Goal: Task Accomplishment & Management: Complete application form

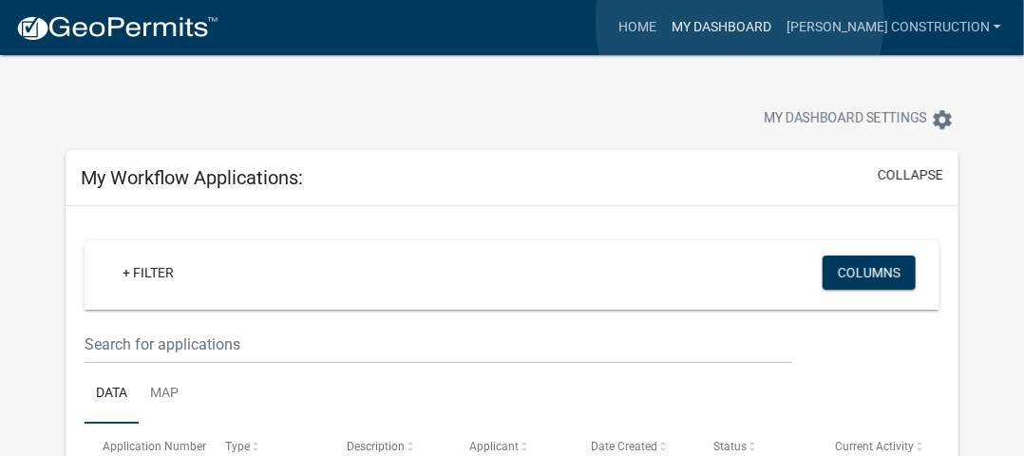
click at [740, 21] on link "My Dashboard" at bounding box center [721, 27] width 115 height 36
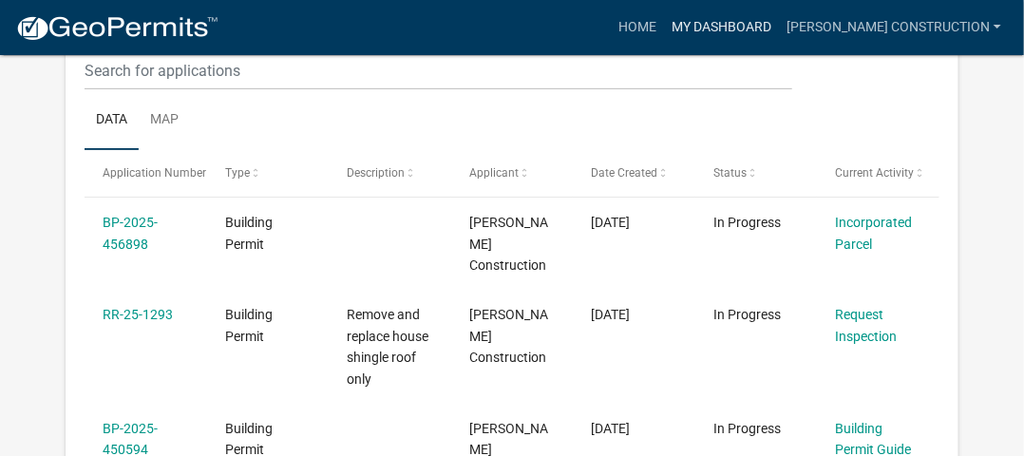
scroll to position [273, 0]
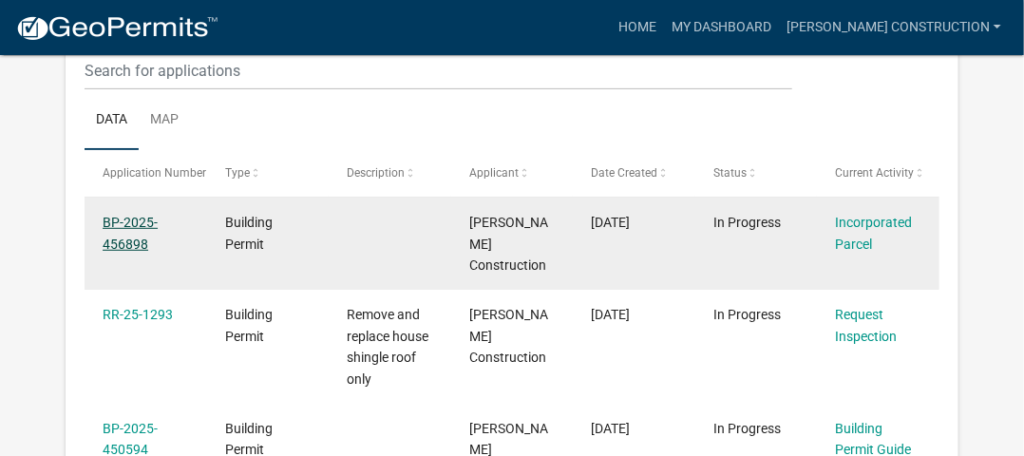
click at [137, 229] on link "BP-2025-456898" at bounding box center [130, 233] width 55 height 37
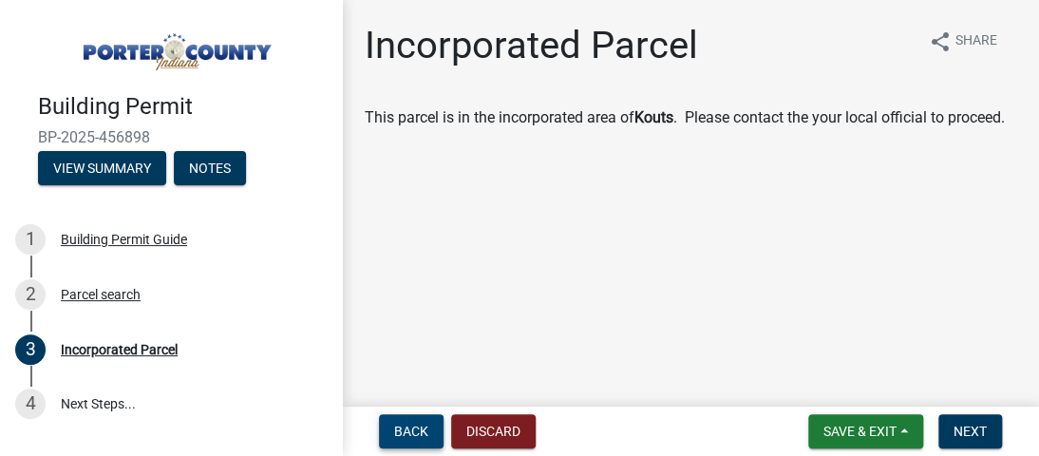
click at [413, 430] on span "Back" at bounding box center [411, 430] width 34 height 15
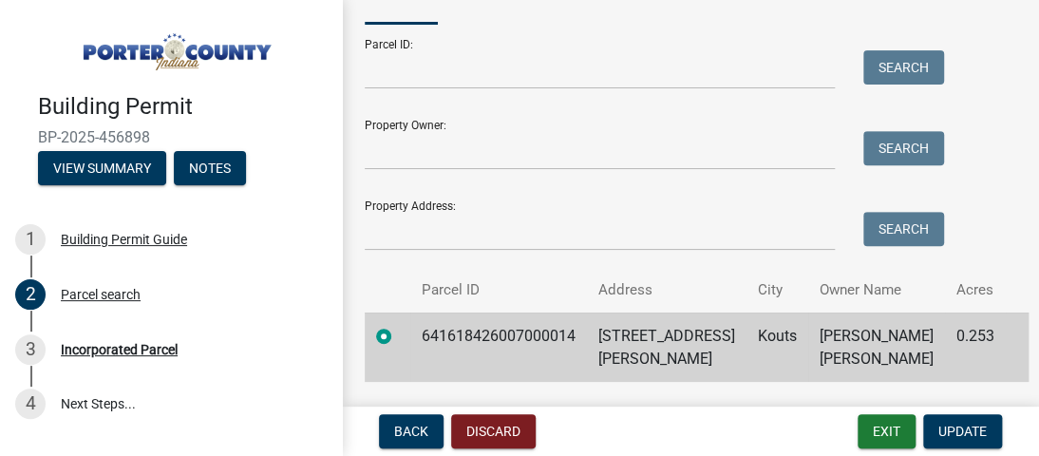
scroll to position [157, 0]
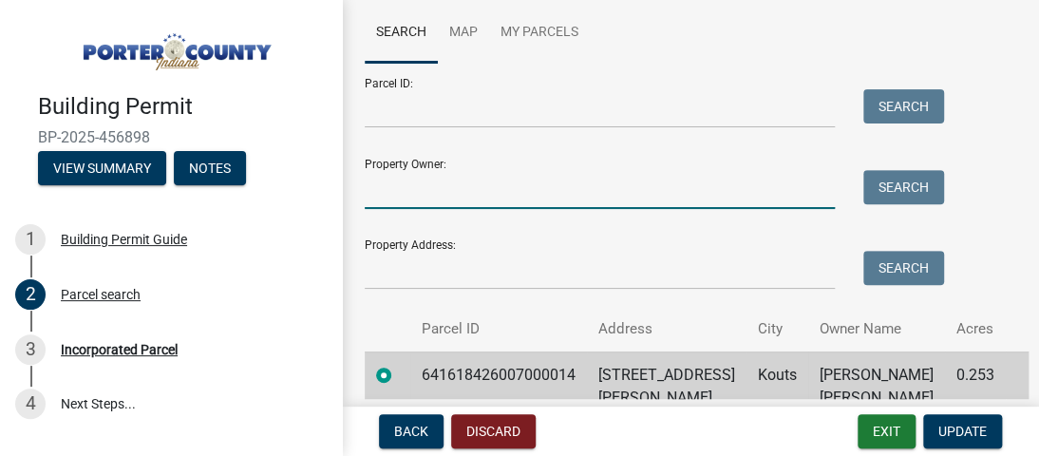
click at [505, 197] on input "Property Owner:" at bounding box center [600, 189] width 470 height 39
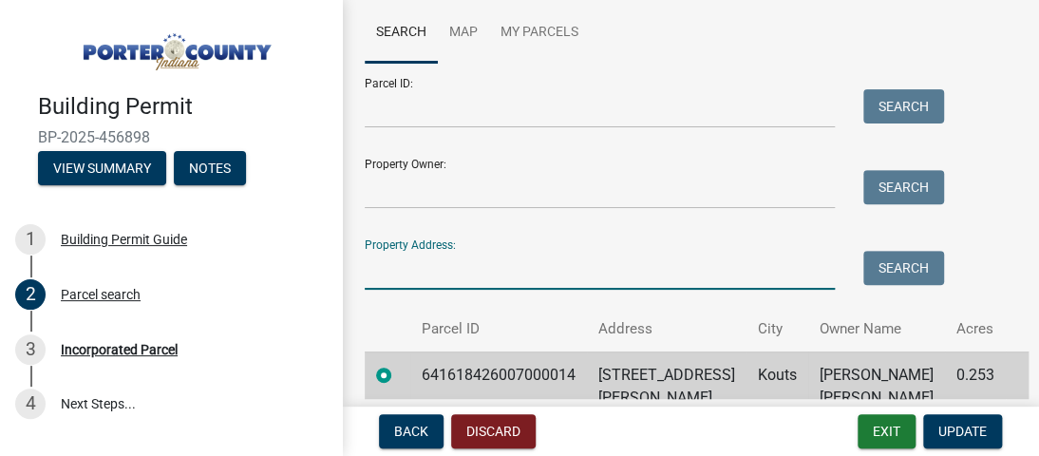
click at [434, 283] on input "Property Address:" at bounding box center [600, 270] width 470 height 39
type input "229 Weblos"
click at [399, 364] on label at bounding box center [399, 364] width 0 height 0
click at [399, 374] on input "radio" at bounding box center [405, 370] width 12 height 12
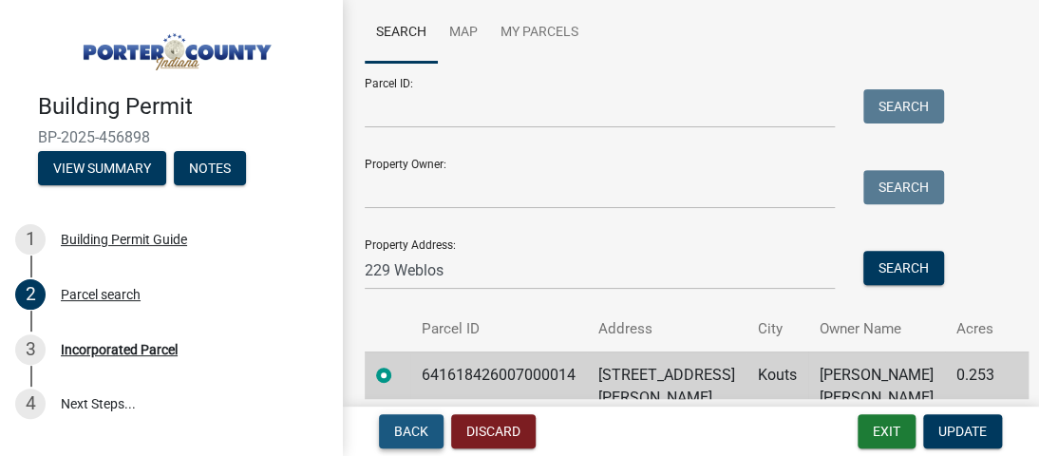
click at [422, 426] on span "Back" at bounding box center [411, 430] width 34 height 15
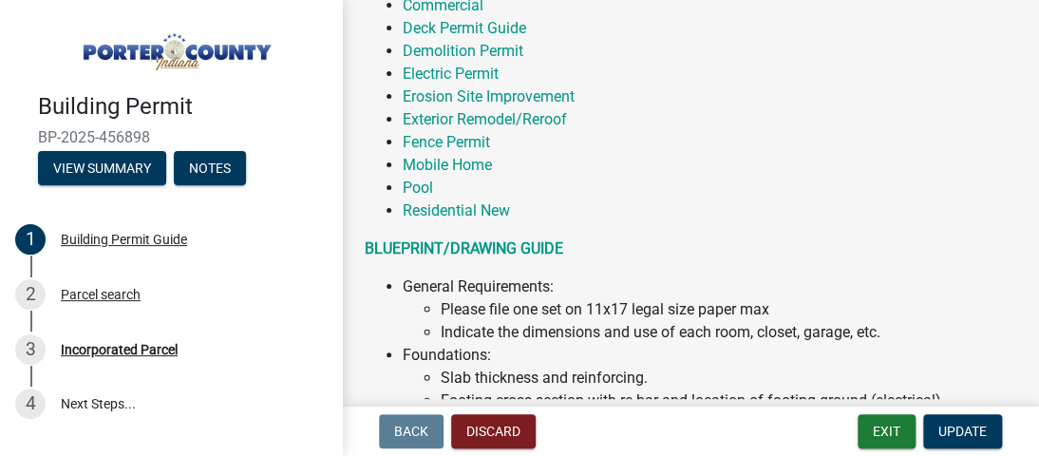
scroll to position [642, 0]
click at [557, 120] on link "Exterior Remodel/Reroof" at bounding box center [485, 119] width 164 height 18
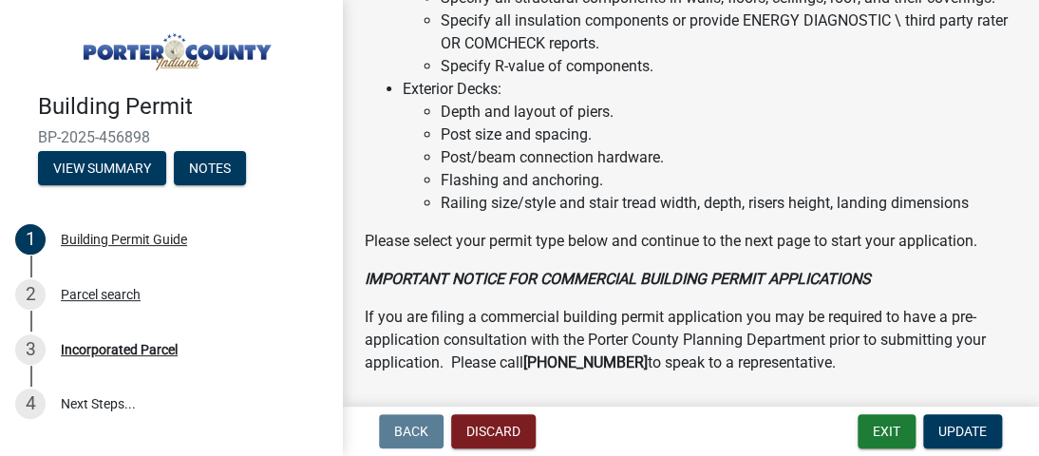
scroll to position [1878, 0]
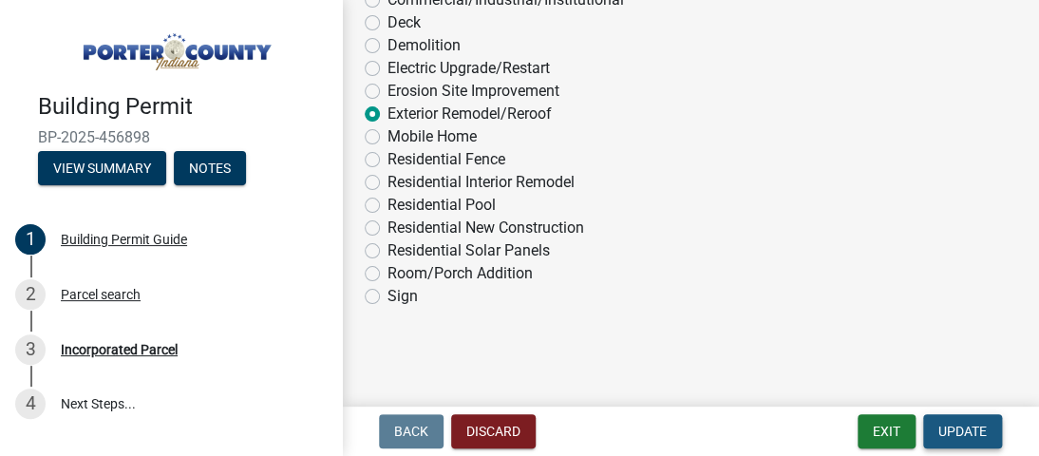
click at [965, 427] on span "Update" at bounding box center [962, 430] width 48 height 15
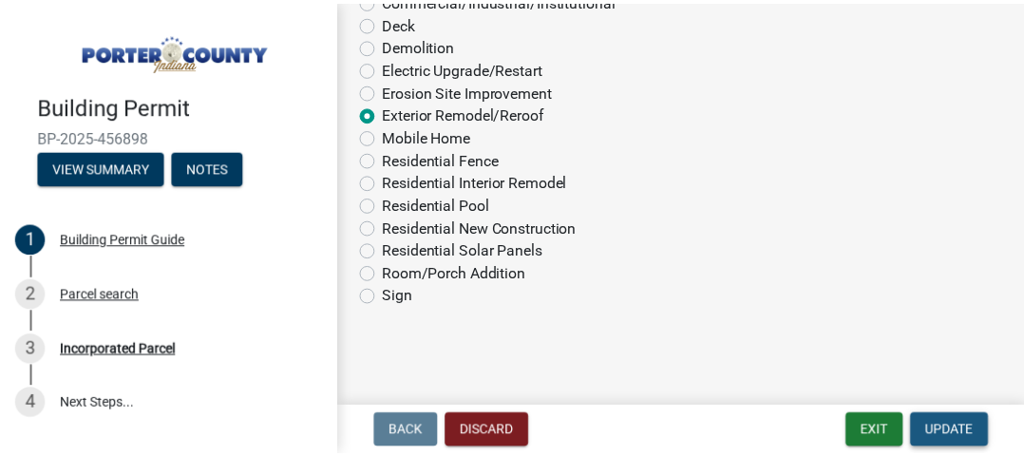
scroll to position [0, 0]
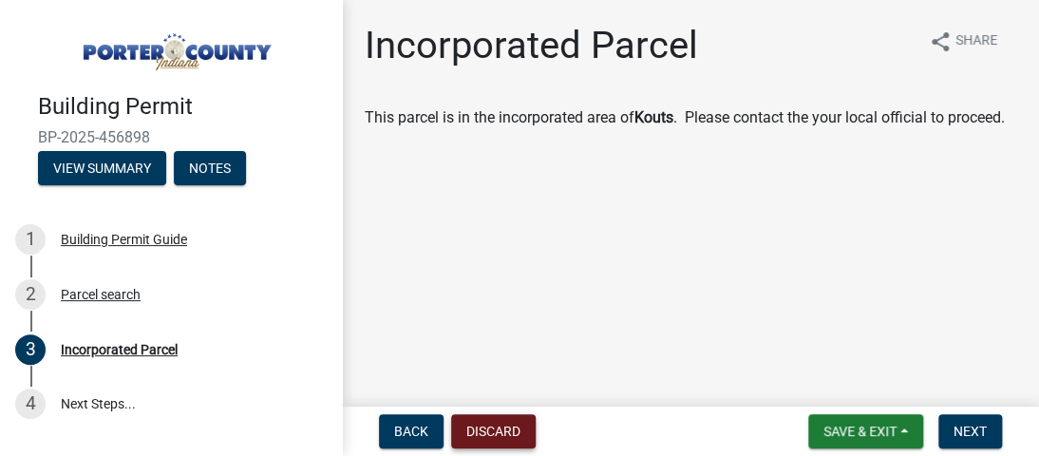
click at [535, 437] on button "Discard" at bounding box center [493, 431] width 85 height 34
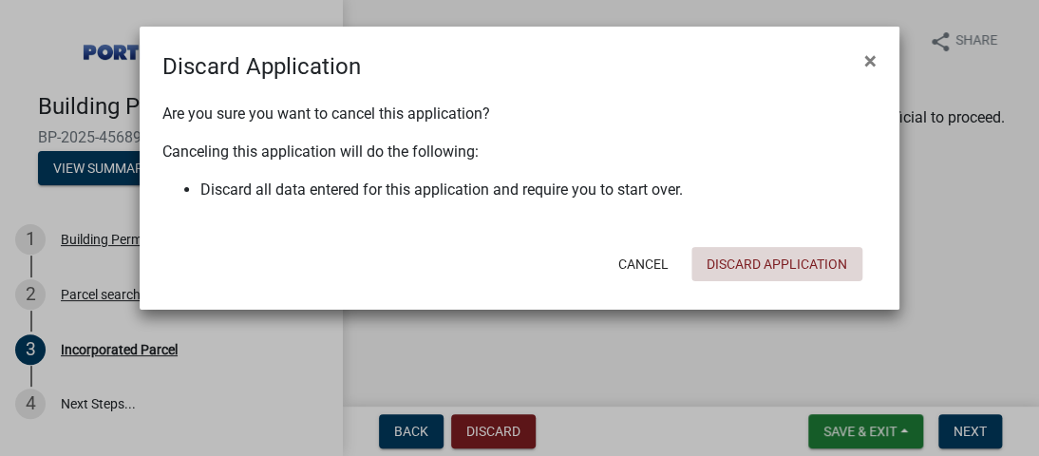
click at [749, 263] on button "Discard Application" at bounding box center [776, 264] width 171 height 34
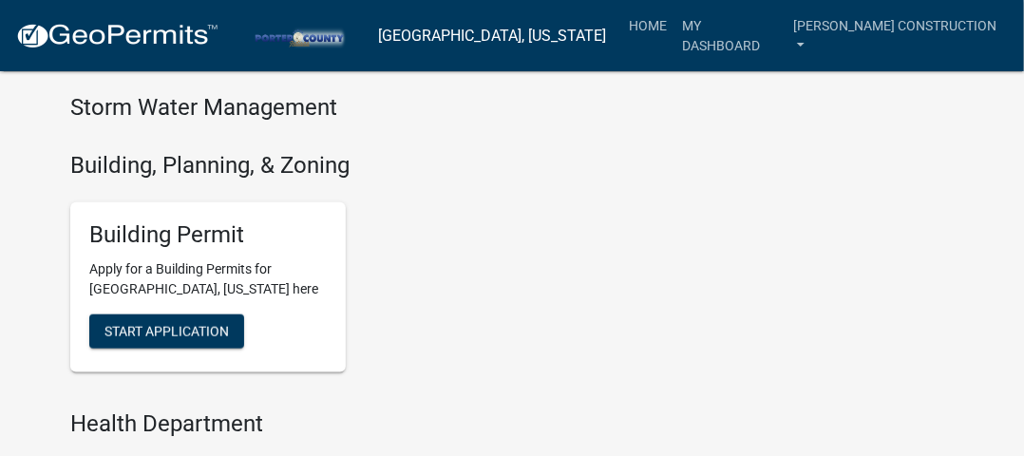
scroll to position [622, 0]
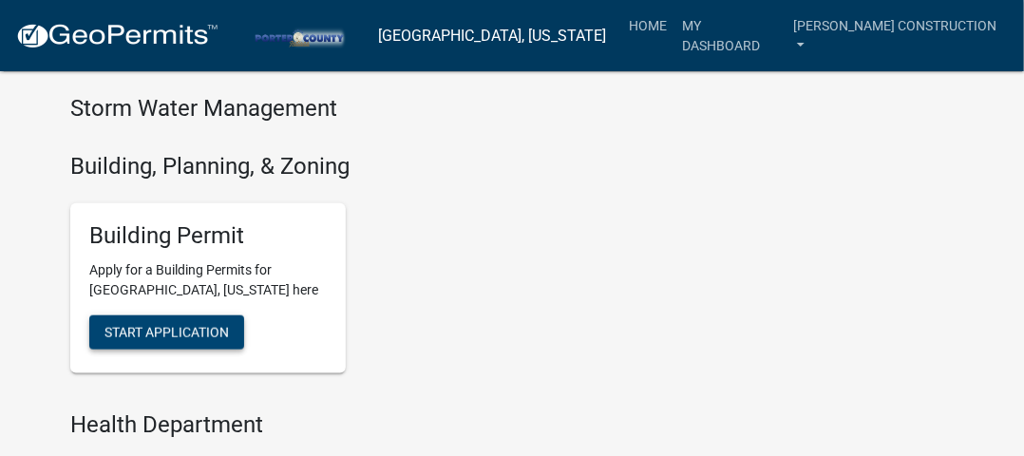
click at [149, 331] on span "Start Application" at bounding box center [166, 332] width 124 height 15
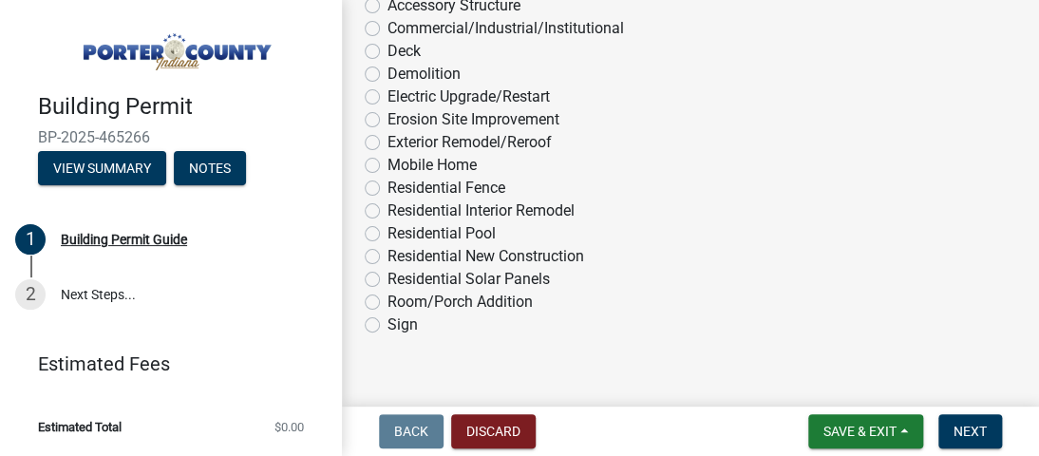
scroll to position [1878, 0]
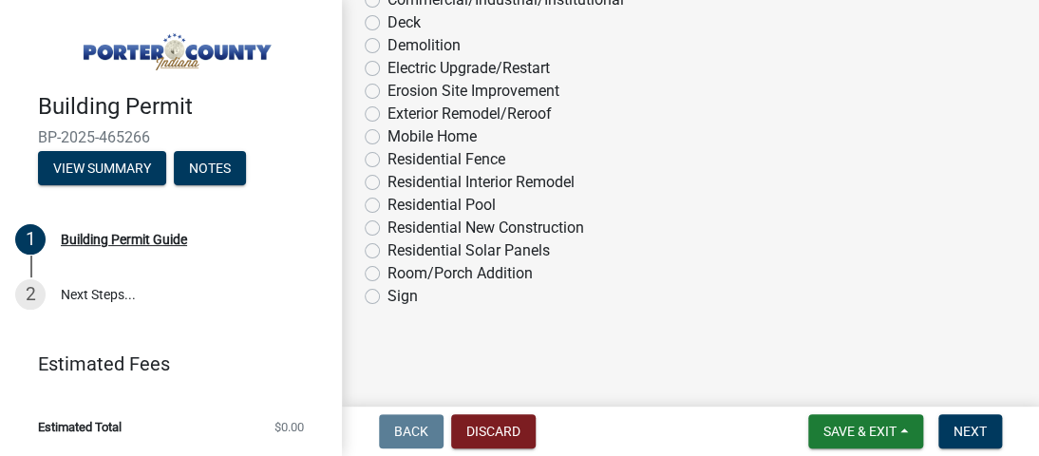
click at [387, 115] on label "Exterior Remodel/Reroof" at bounding box center [469, 114] width 164 height 23
click at [387, 115] on input "Exterior Remodel/Reroof" at bounding box center [393, 109] width 12 height 12
radio input "true"
click at [971, 439] on button "Next" at bounding box center [970, 431] width 64 height 34
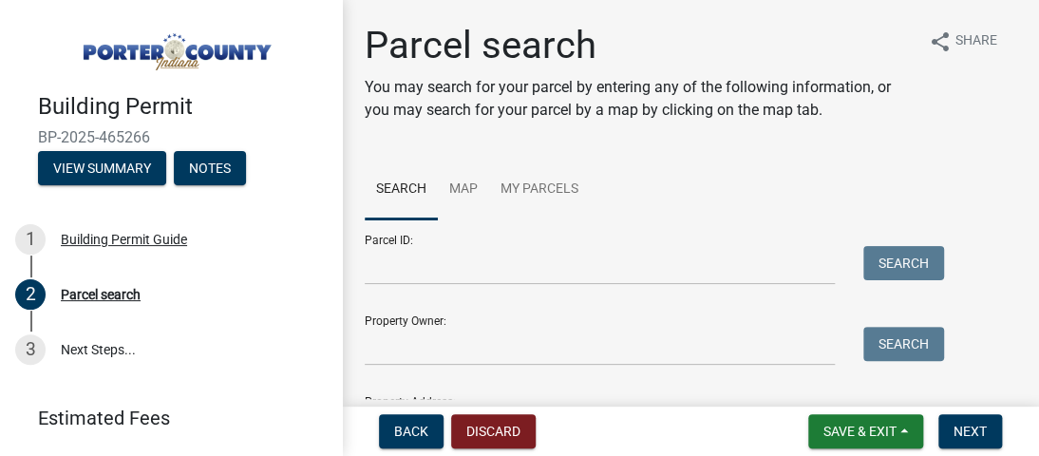
scroll to position [122, 0]
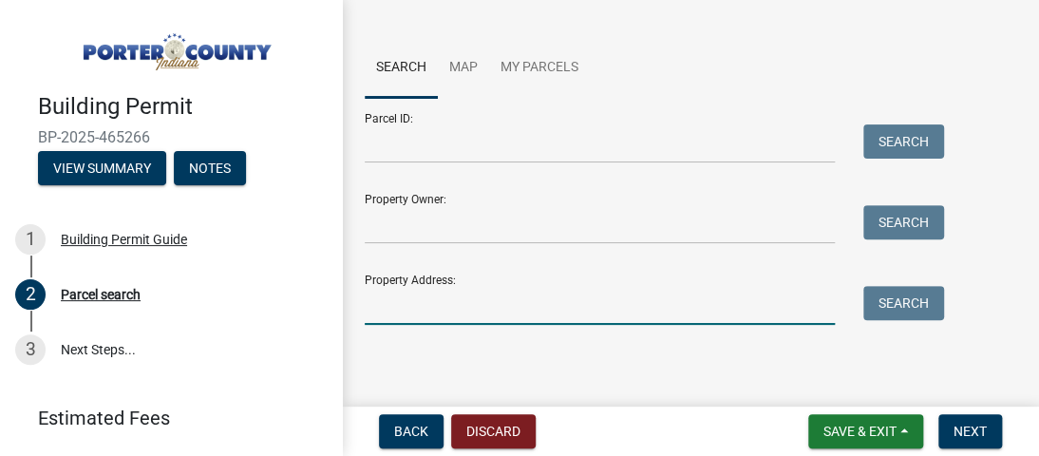
click at [442, 305] on input "Property Address:" at bounding box center [600, 305] width 470 height 39
type input "229 Weblos"
click at [887, 310] on button "Search" at bounding box center [903, 303] width 81 height 34
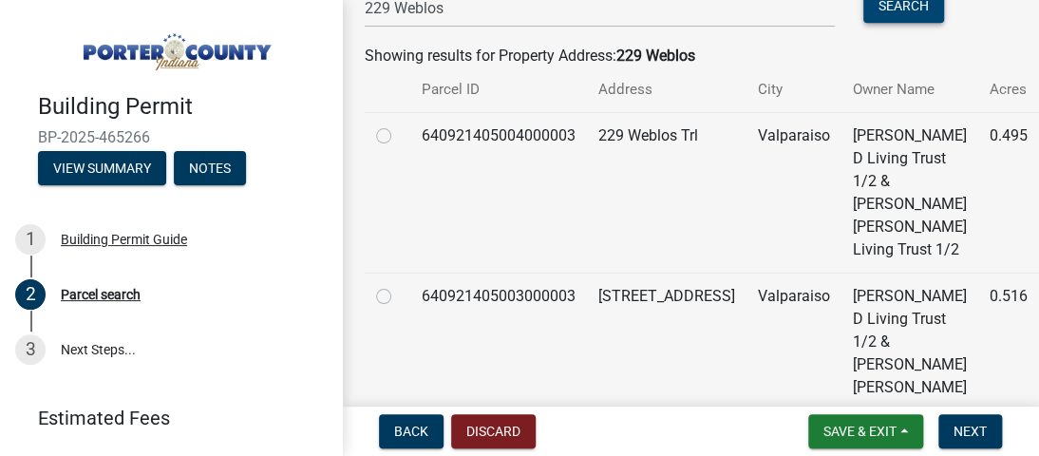
scroll to position [418, 0]
click at [395, 275] on td at bounding box center [388, 353] width 46 height 160
click at [399, 286] on label at bounding box center [399, 286] width 0 height 0
click at [399, 286] on input "radio" at bounding box center [405, 292] width 12 height 12
radio input "true"
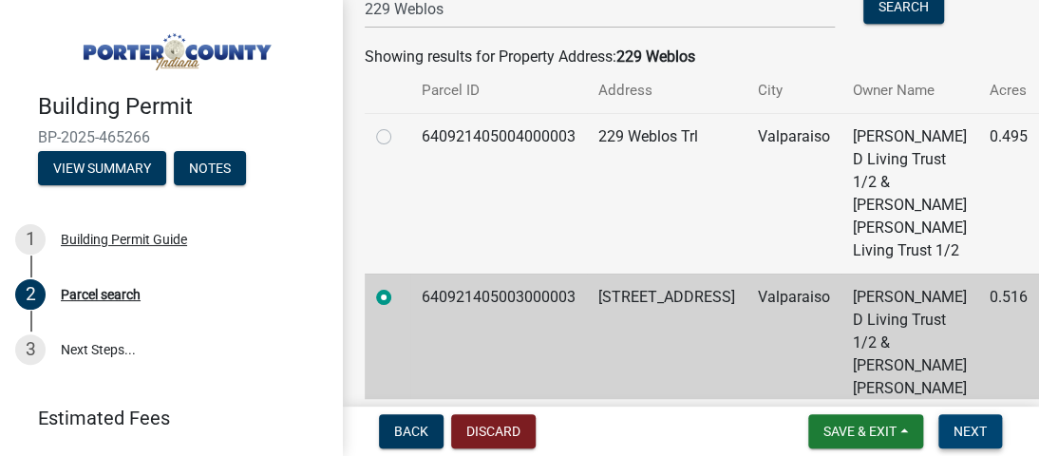
click at [987, 430] on button "Next" at bounding box center [970, 431] width 64 height 34
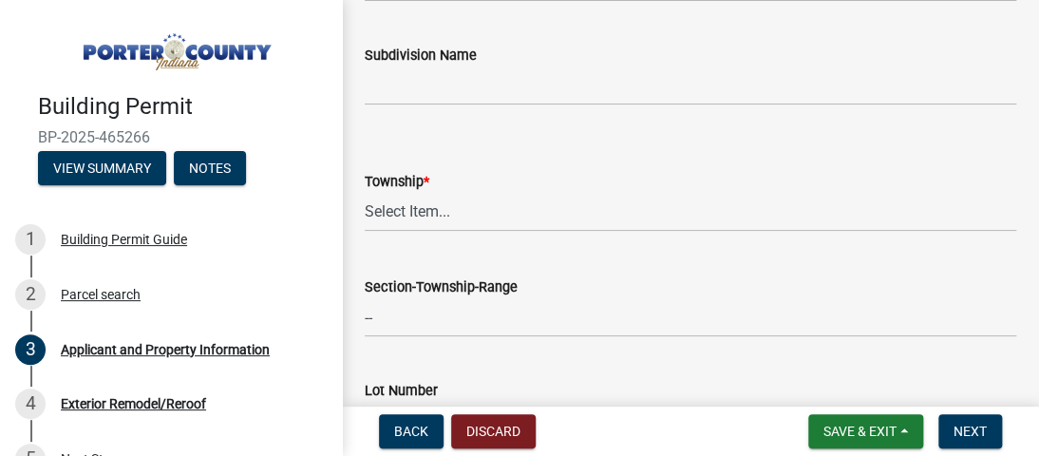
scroll to position [804, 0]
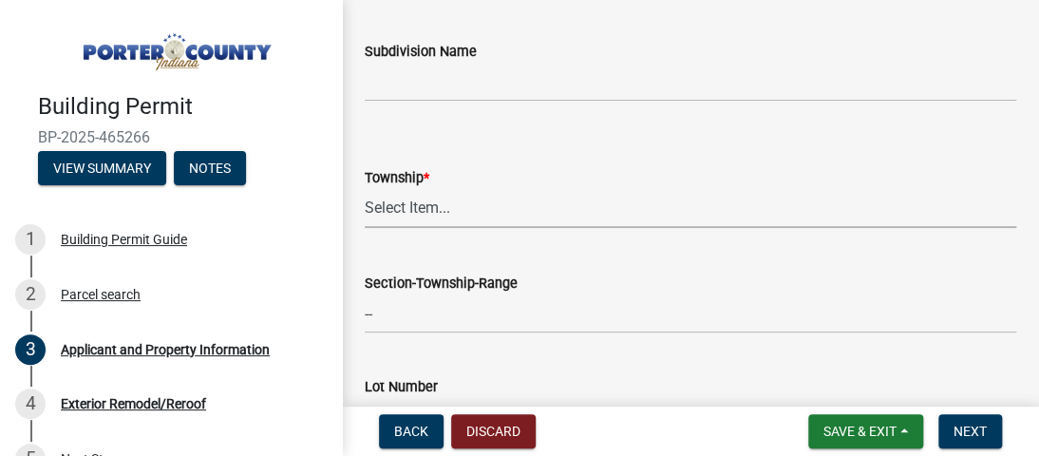
click at [423, 216] on select "Select Item... Boone Center Jackson Liberty Morgan Pine Pleasant Portage Porter…" at bounding box center [690, 208] width 651 height 39
click at [365, 189] on select "Select Item... Boone Center Jackson Liberty Morgan Pine Pleasant Portage Porter…" at bounding box center [690, 208] width 651 height 39
select select "6f5aa9ae-62ac-41bd-979a-9c71eae504cc"
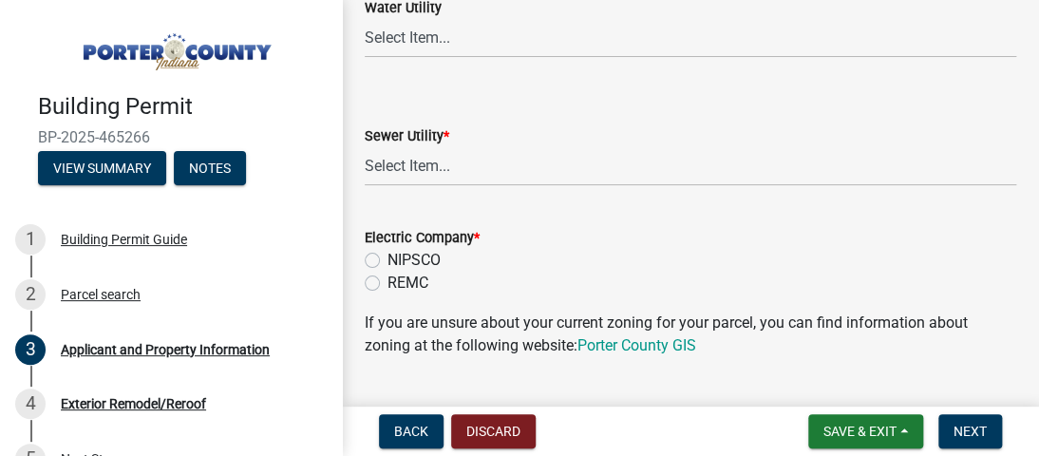
scroll to position [1464, 0]
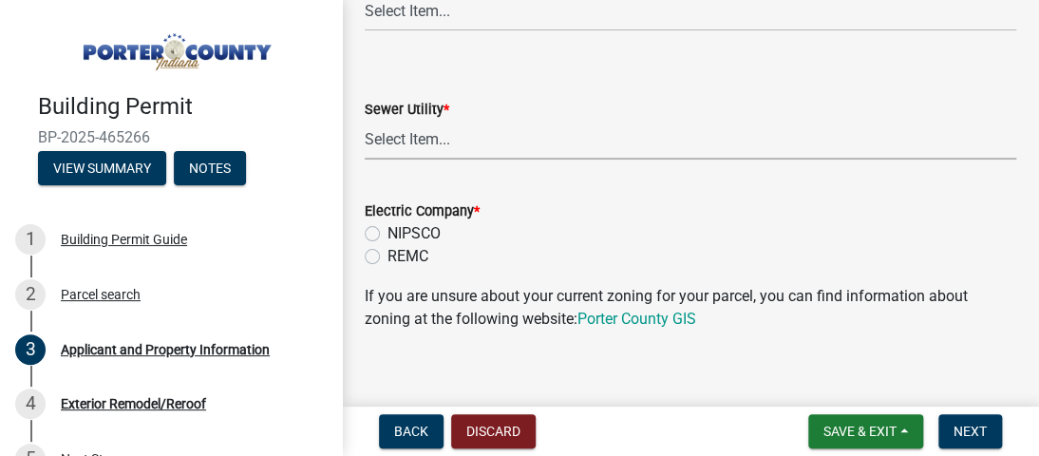
click at [459, 143] on select "Select Item... Aqua Indiana Inc Damon Run Falling Waters Lake Eliza - LEACD Nat…" at bounding box center [690, 140] width 651 height 39
click at [365, 121] on select "Select Item... Aqua Indiana Inc Damon Run Falling Waters Lake Eliza - LEACD Nat…" at bounding box center [690, 140] width 651 height 39
select select "c796f995-08fe-487b-a20e-70ab553361d3"
click at [387, 235] on label "NIPSCO" at bounding box center [413, 233] width 53 height 23
click at [387, 235] on input "NIPSCO" at bounding box center [393, 228] width 12 height 12
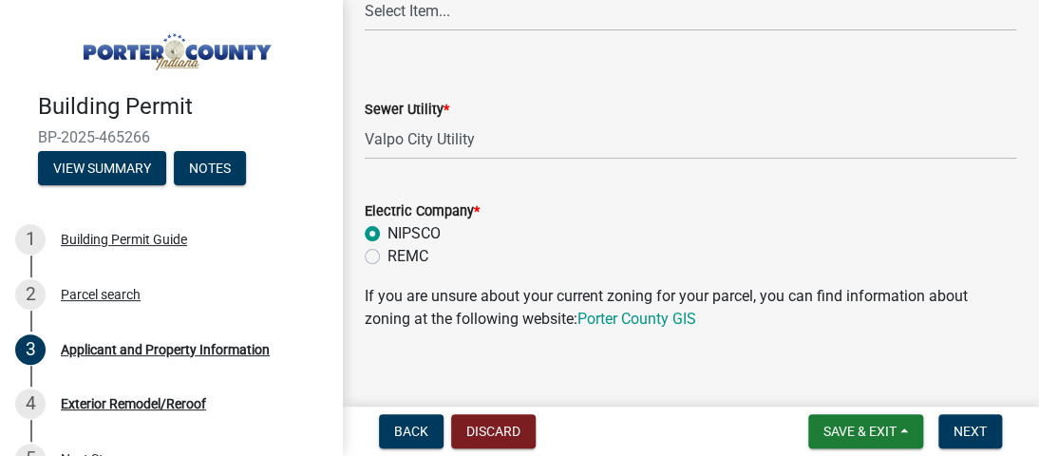
radio input "true"
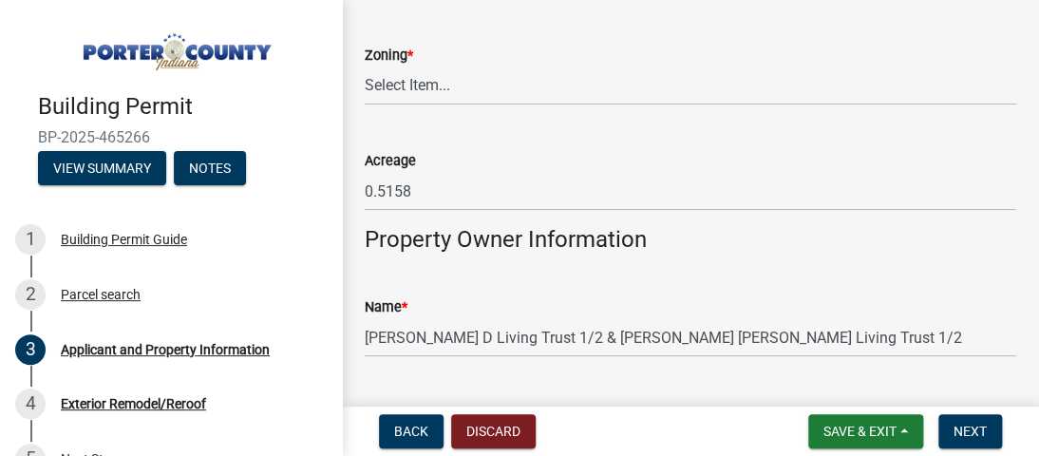
scroll to position [1817, 0]
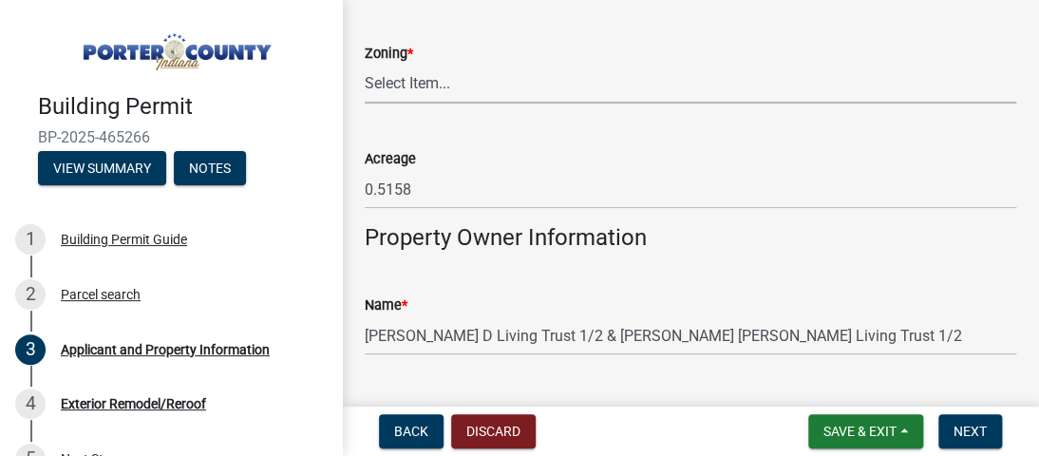
click at [520, 85] on select "Select Item... A1 A2 CH CM CN I1 I2 I3 IN MP OT P1 P2 PUD R1 R2 R3 R4 RL RR" at bounding box center [690, 84] width 651 height 39
click at [365, 65] on select "Select Item... A1 A2 CH CM CN I1 I2 I3 IN MP OT P1 P2 PUD R1 R2 R3 R4 RL RR" at bounding box center [690, 84] width 651 height 39
select select "271bd504-2c49-4a3f-937e-0db1d3436bac"
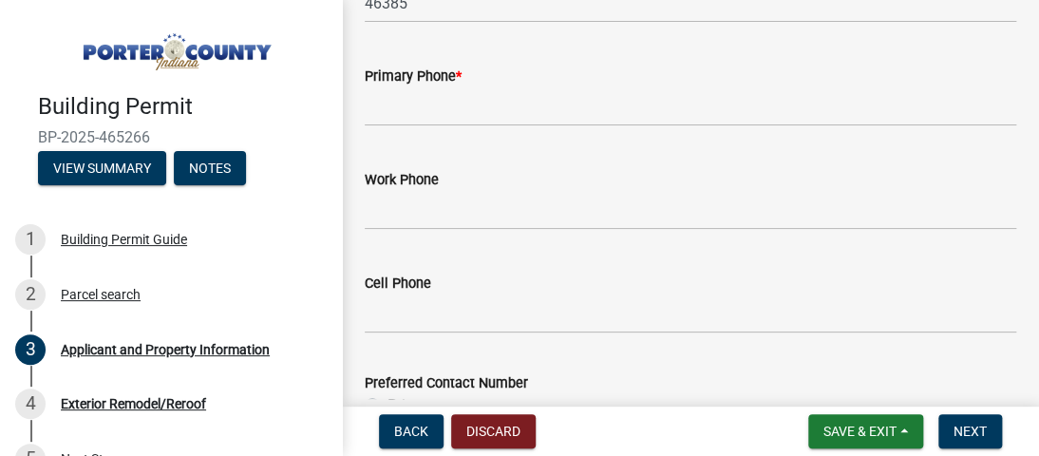
scroll to position [2552, 0]
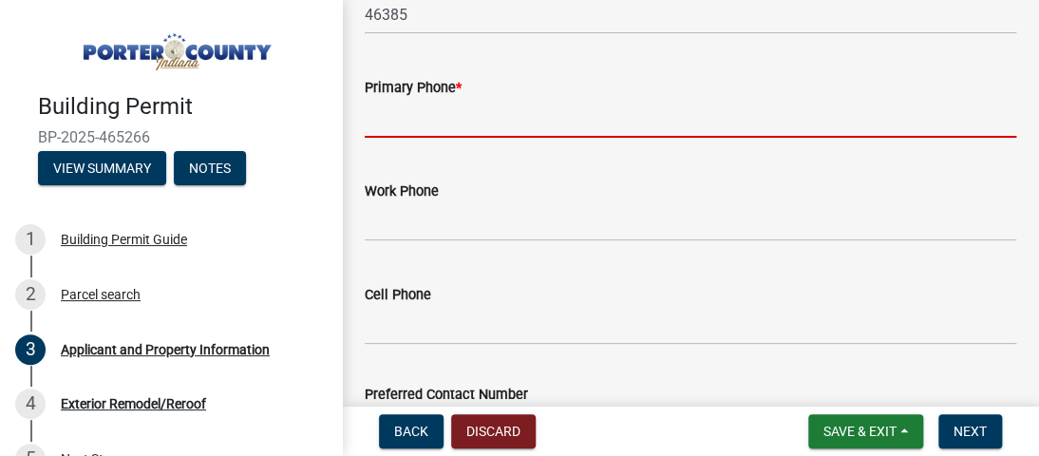
click at [459, 119] on input "Primary Phone *" at bounding box center [690, 118] width 651 height 39
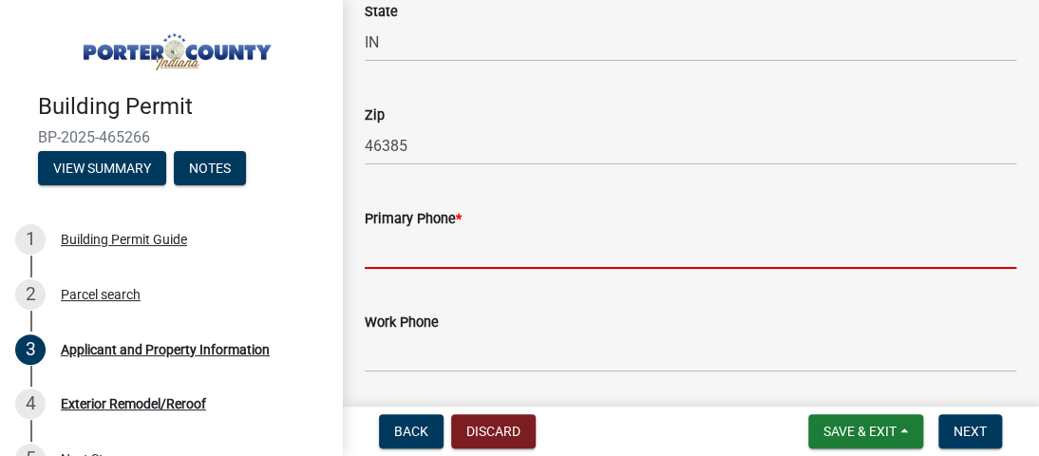
click at [579, 96] on div "Zip 46385" at bounding box center [690, 121] width 651 height 88
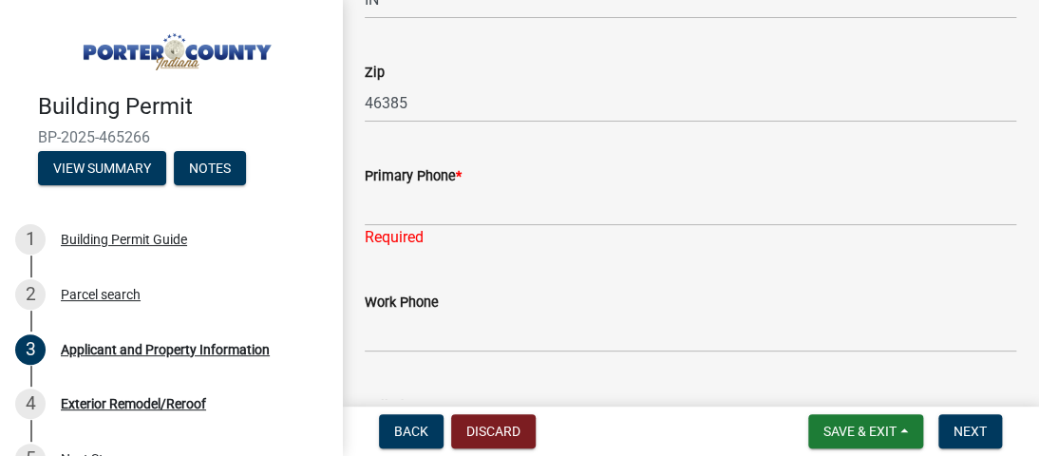
scroll to position [2461, 0]
click at [471, 184] on div "Primary Phone *" at bounding box center [690, 178] width 651 height 23
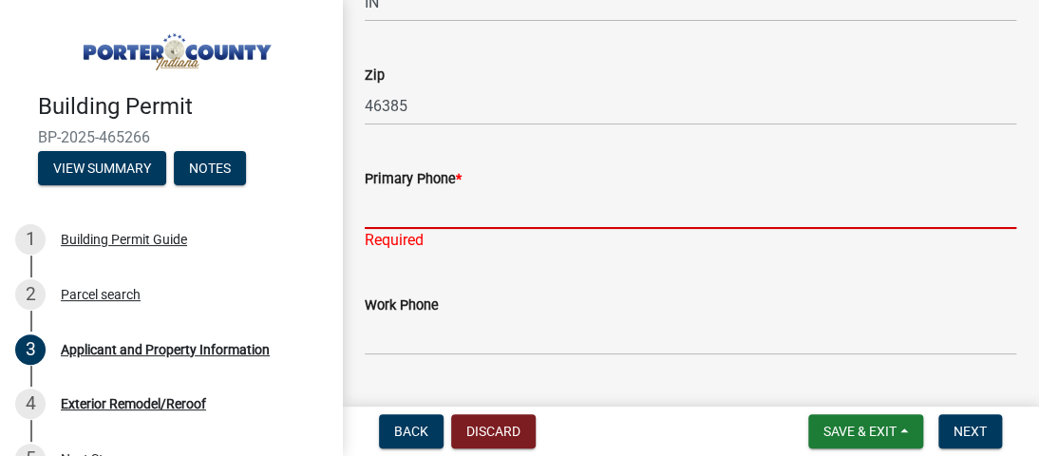
click at [403, 219] on input "Primary Phone *" at bounding box center [690, 209] width 651 height 39
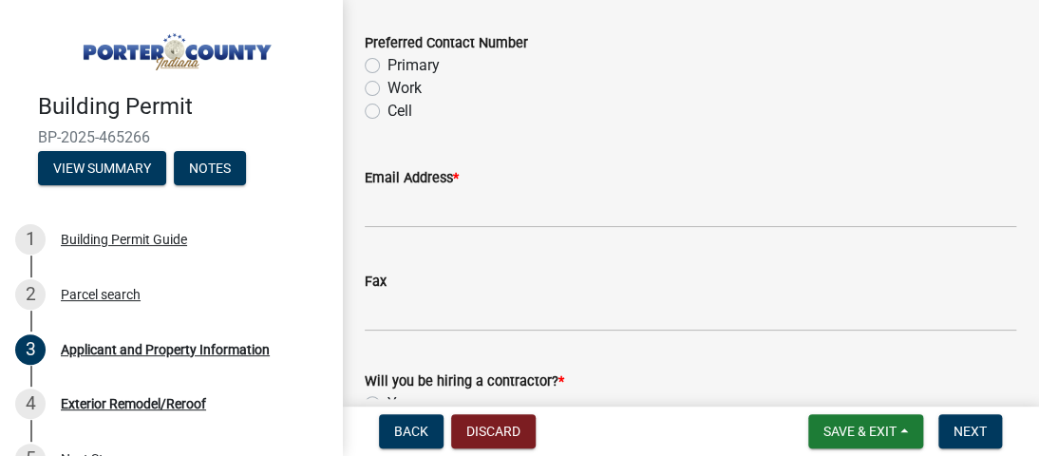
type input "2193091048"
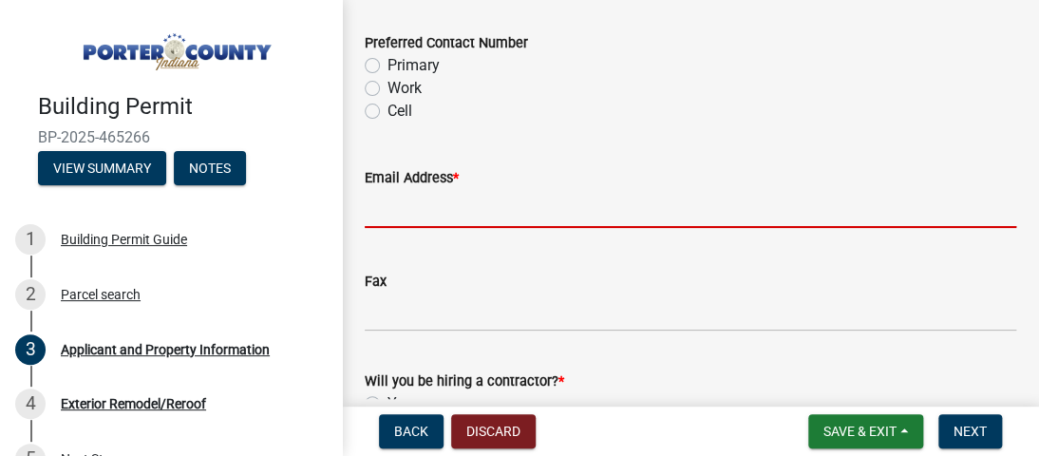
click at [539, 219] on input "Email Address *" at bounding box center [690, 208] width 651 height 39
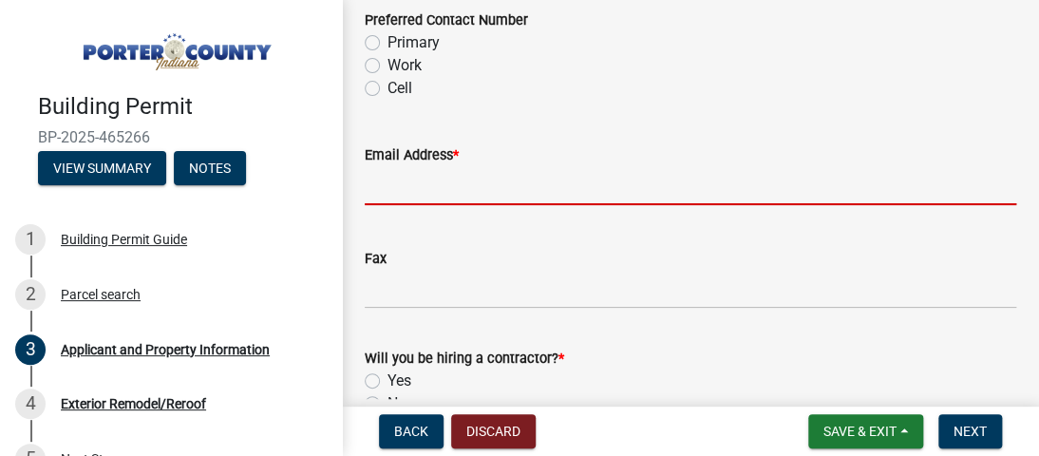
scroll to position [2904, 0]
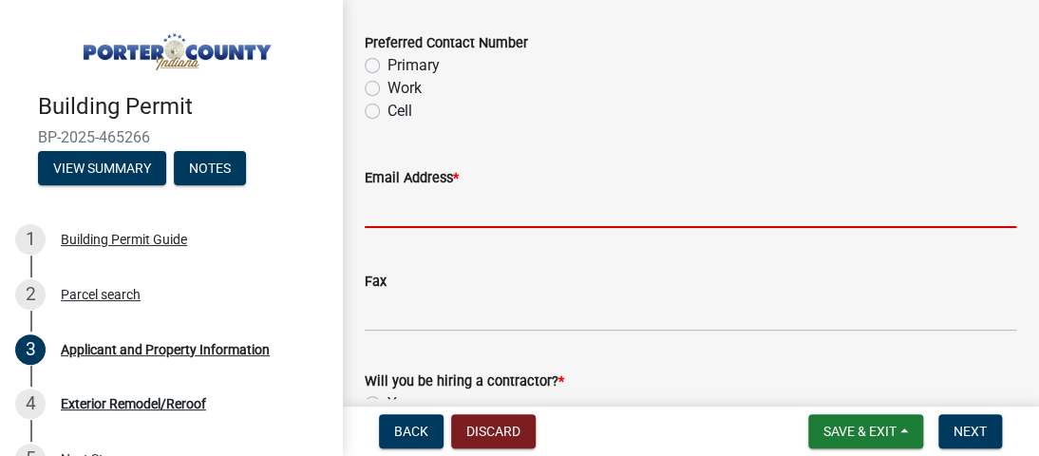
type input "mandy.arnettconstruction@gmail.com"
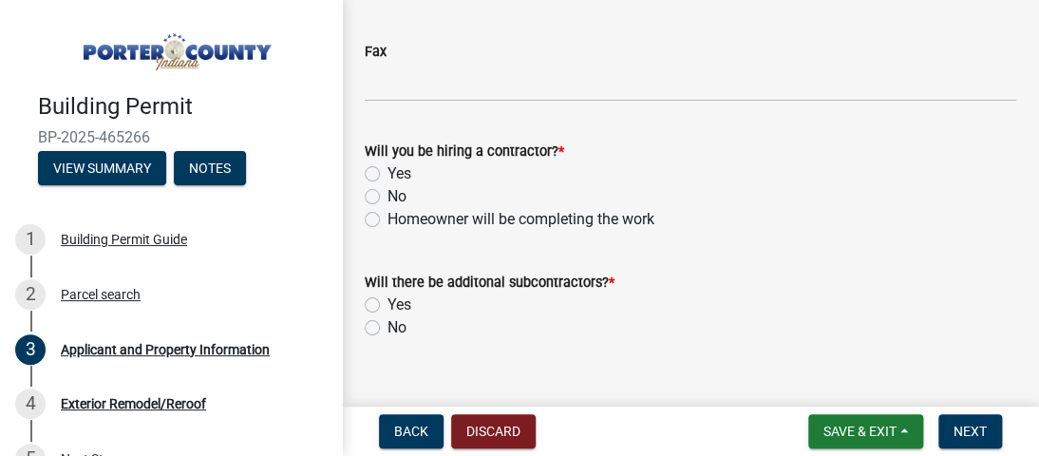
scroll to position [3164, 0]
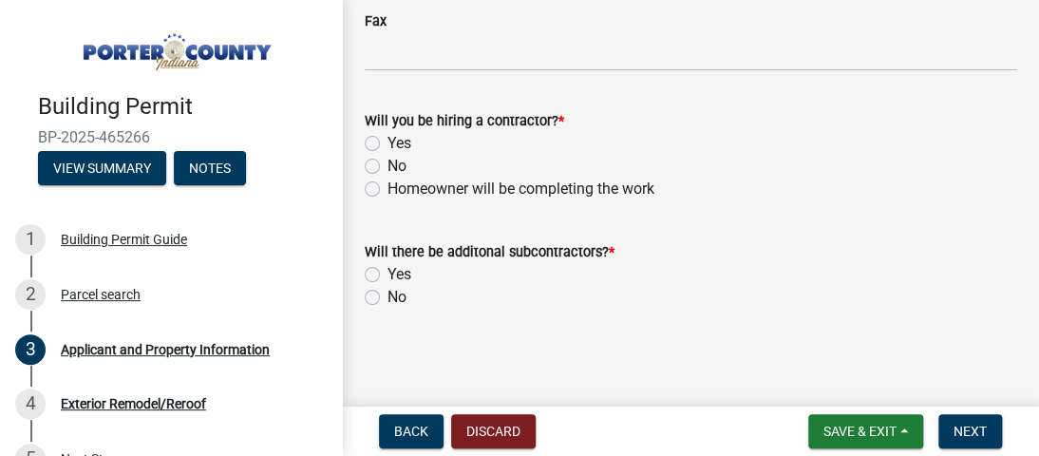
click at [387, 141] on label "Yes" at bounding box center [399, 143] width 24 height 23
click at [387, 141] on input "Yes" at bounding box center [393, 138] width 12 height 12
radio input "true"
click at [387, 293] on label "No" at bounding box center [396, 297] width 19 height 23
click at [387, 293] on input "No" at bounding box center [393, 292] width 12 height 12
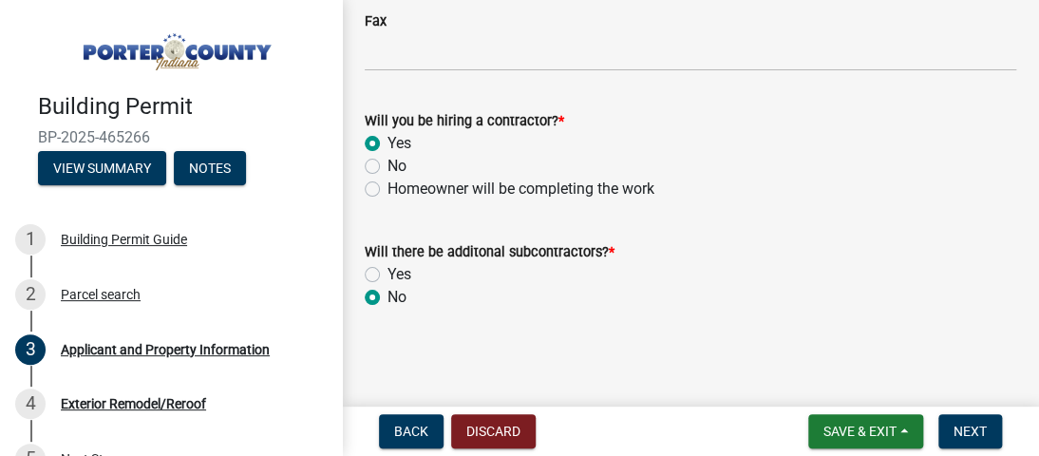
radio input "true"
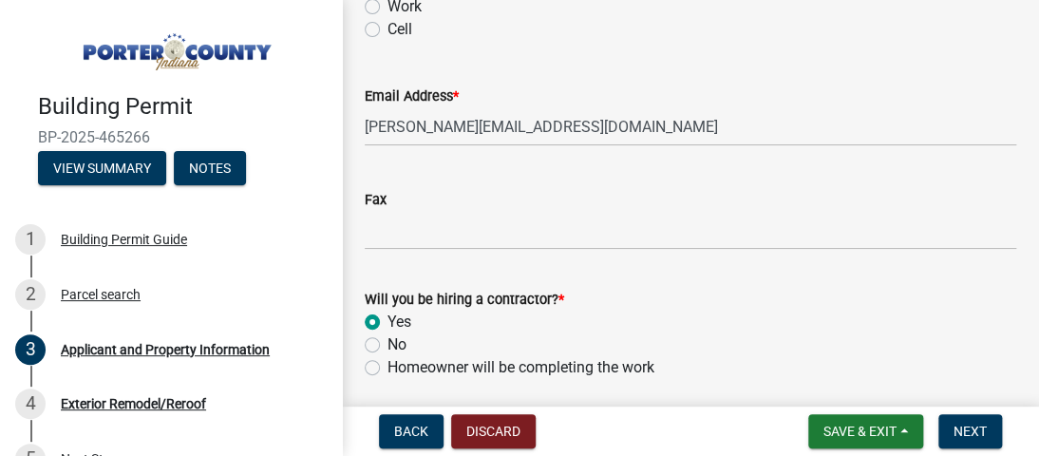
scroll to position [2989, 0]
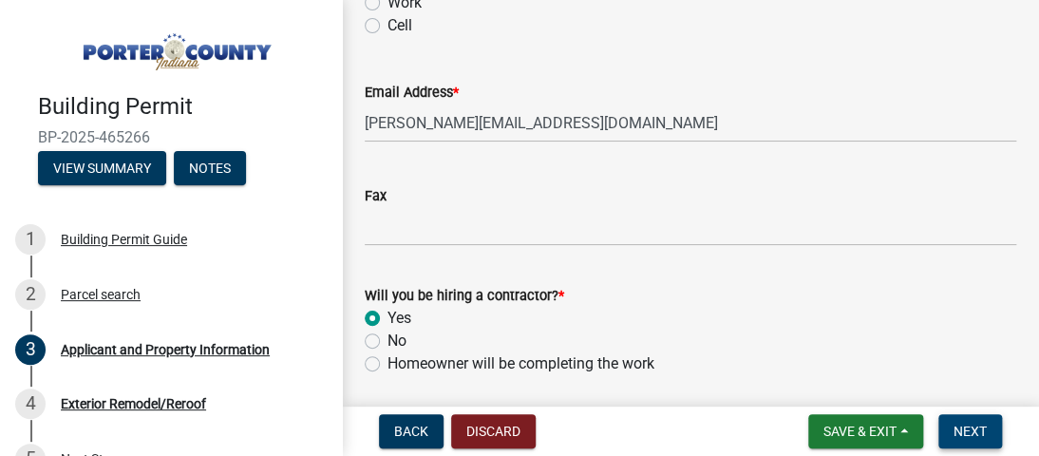
click at [964, 434] on span "Next" at bounding box center [969, 430] width 33 height 15
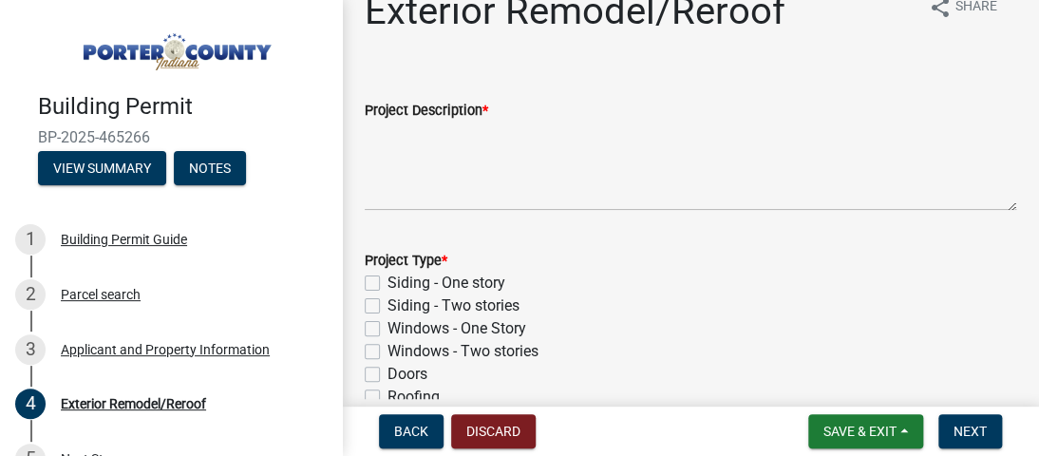
scroll to position [38, 0]
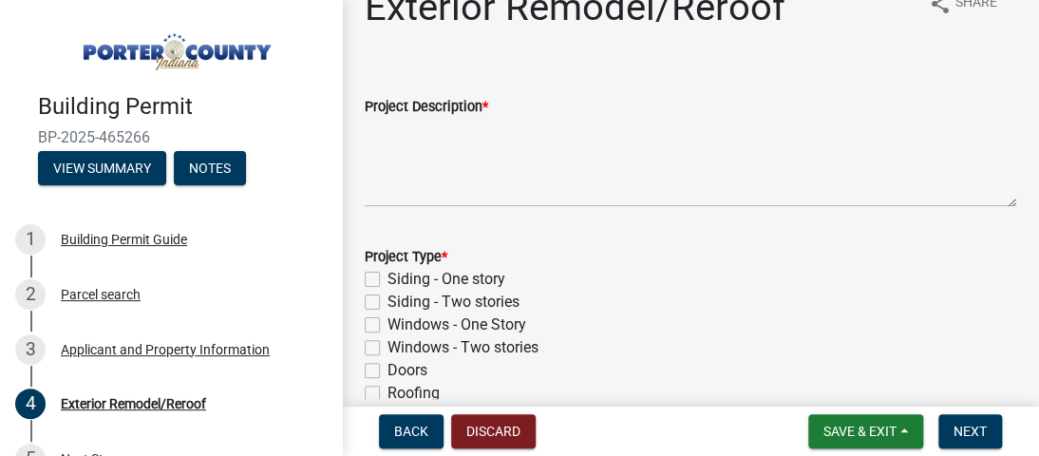
click at [475, 114] on label "Project Description *" at bounding box center [426, 107] width 123 height 13
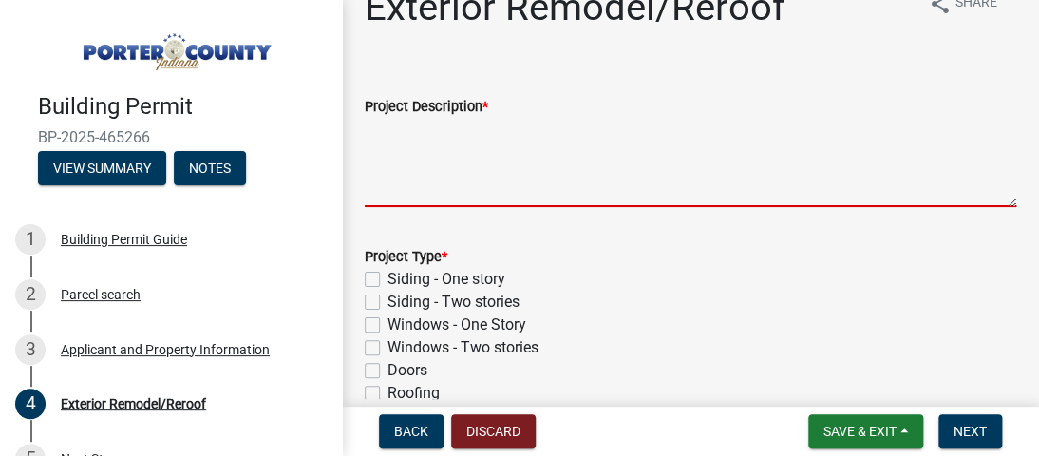
click at [475, 118] on textarea "Project Description *" at bounding box center [690, 162] width 651 height 89
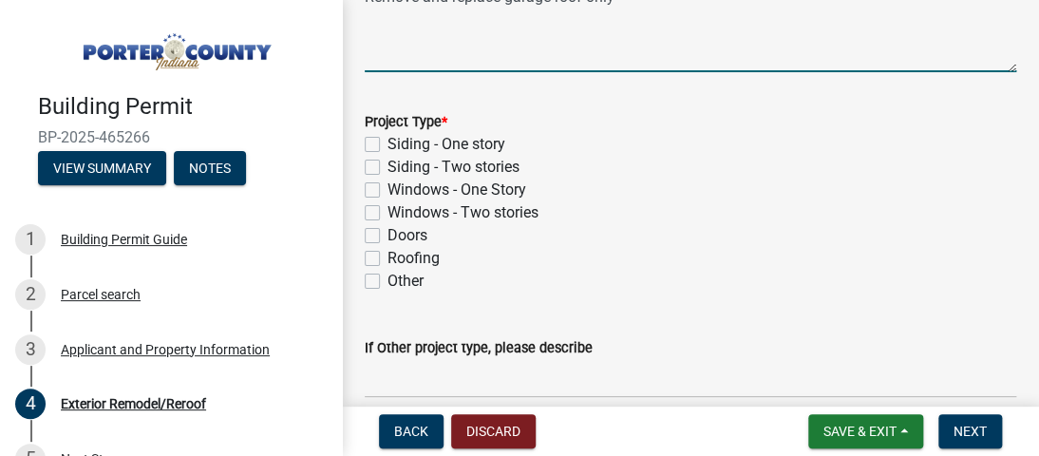
scroll to position [174, 0]
type textarea "Remove and replace garage roof only"
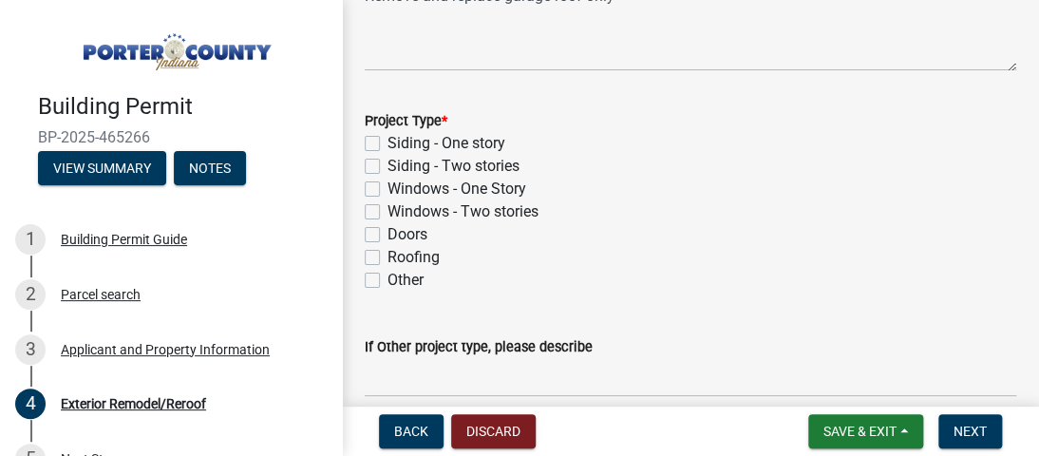
click at [387, 254] on label "Roofing" at bounding box center [413, 257] width 52 height 23
click at [387, 254] on input "Roofing" at bounding box center [393, 252] width 12 height 12
checkbox input "true"
checkbox input "false"
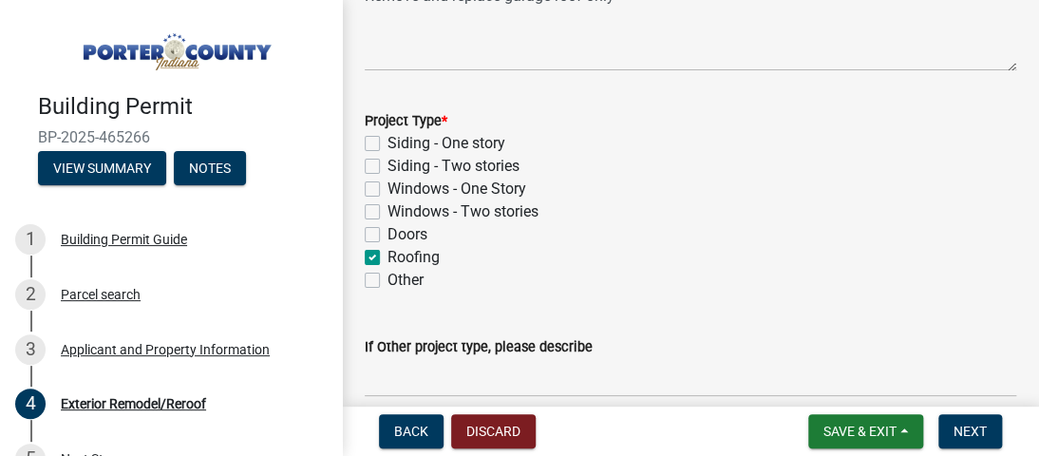
checkbox input "false"
checkbox input "true"
checkbox input "false"
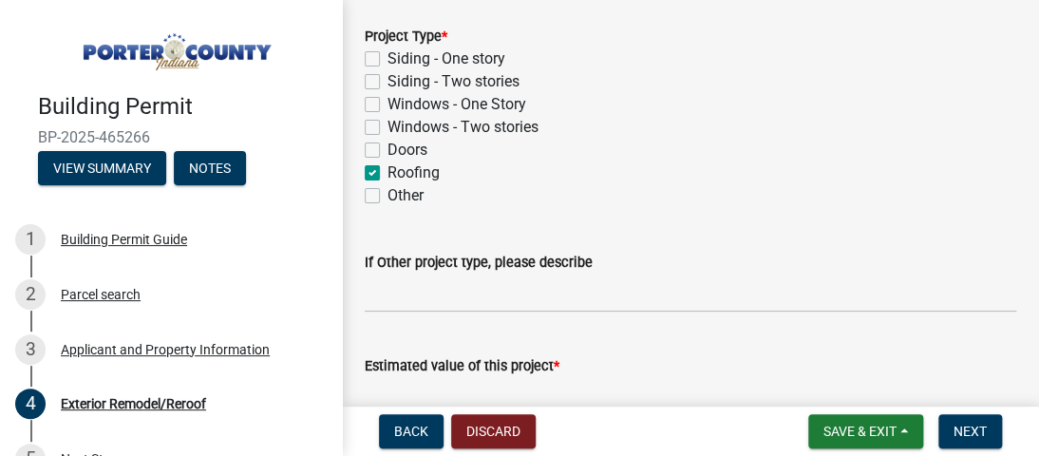
scroll to position [367, 0]
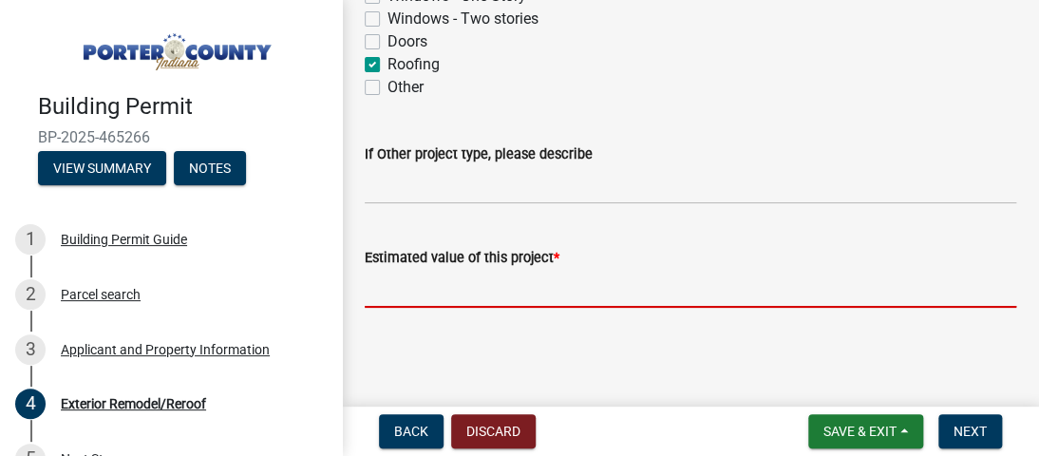
click at [460, 286] on input "text" at bounding box center [690, 288] width 651 height 39
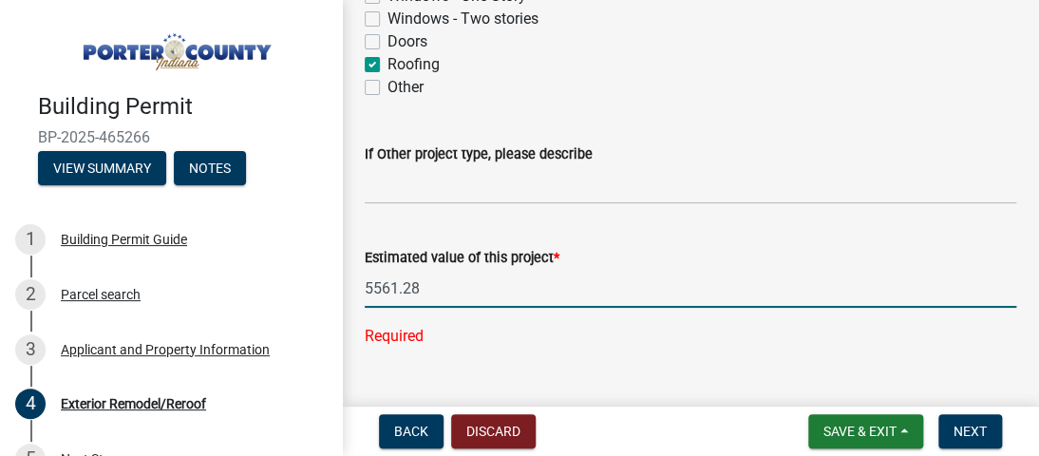
scroll to position [404, 0]
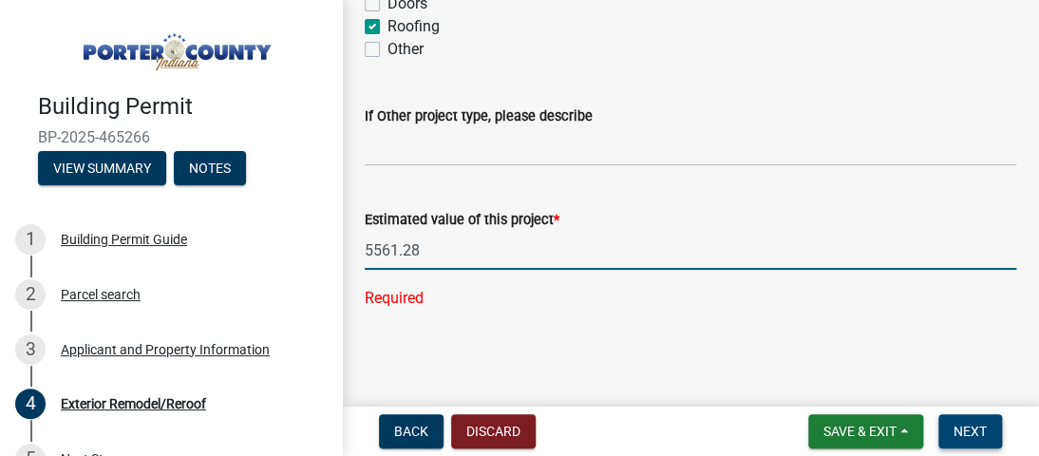
type input "5561.28"
click at [985, 426] on span "Next" at bounding box center [969, 430] width 33 height 15
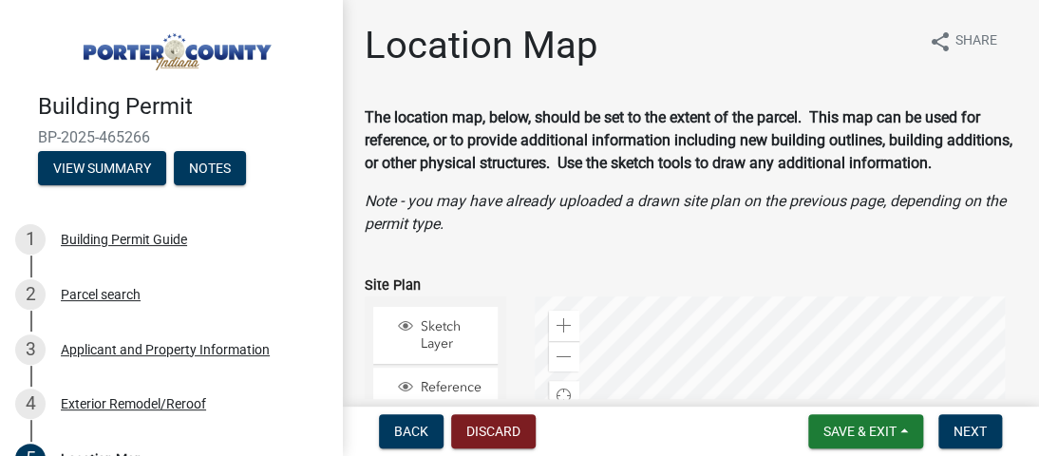
scroll to position [626, 0]
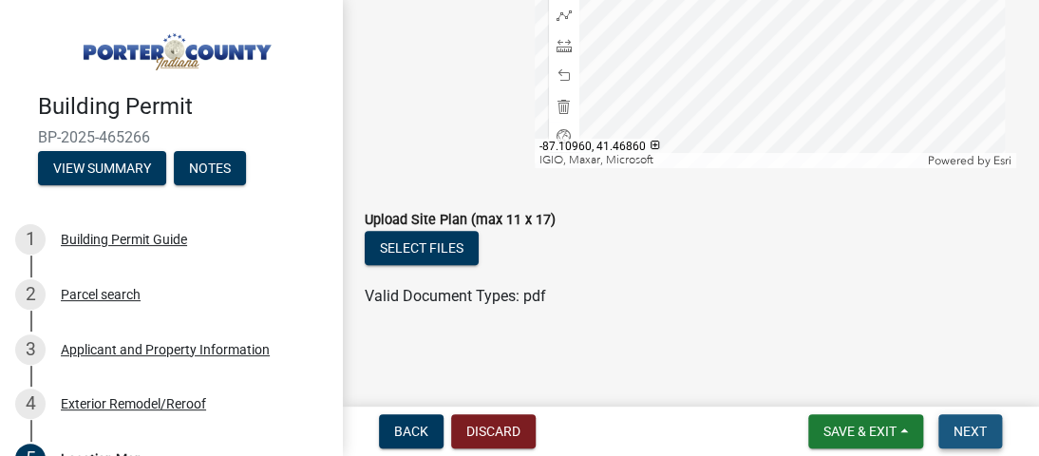
click at [957, 437] on span "Next" at bounding box center [969, 430] width 33 height 15
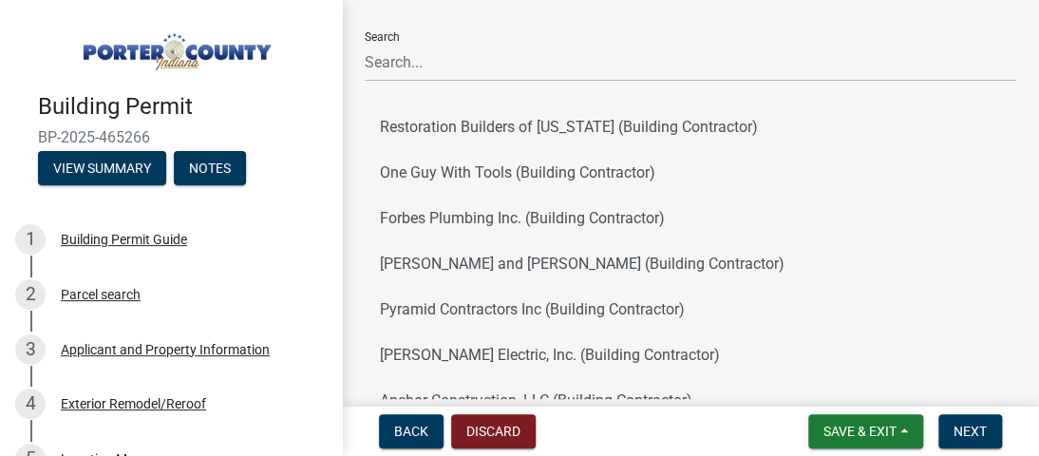
scroll to position [0, 0]
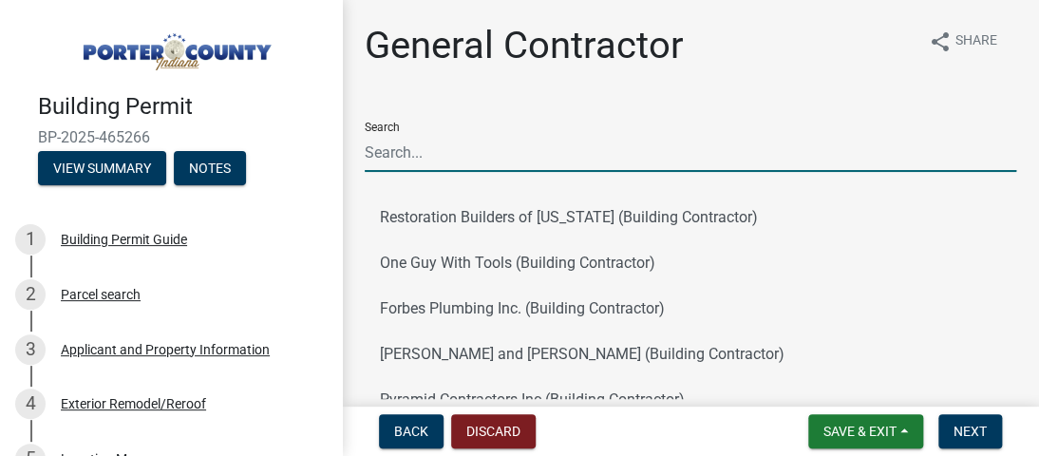
click at [503, 164] on input "Search" at bounding box center [690, 152] width 651 height 39
type input "arnett"
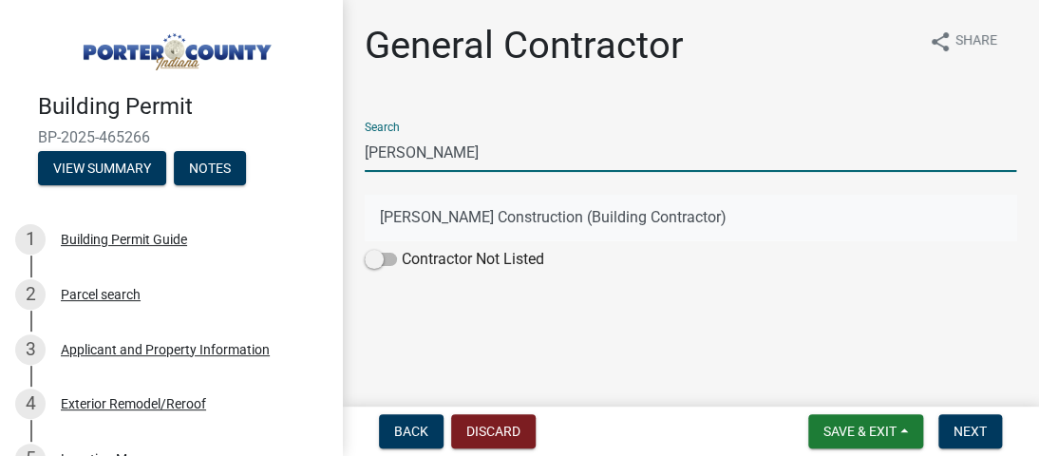
click at [496, 216] on button "Arnett Construction (Building Contractor)" at bounding box center [690, 218] width 651 height 46
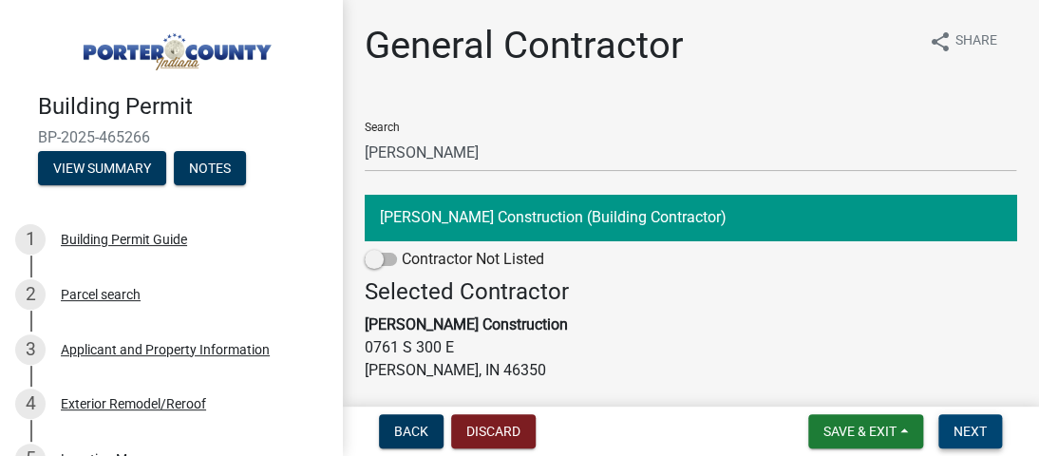
click at [972, 434] on span "Next" at bounding box center [969, 430] width 33 height 15
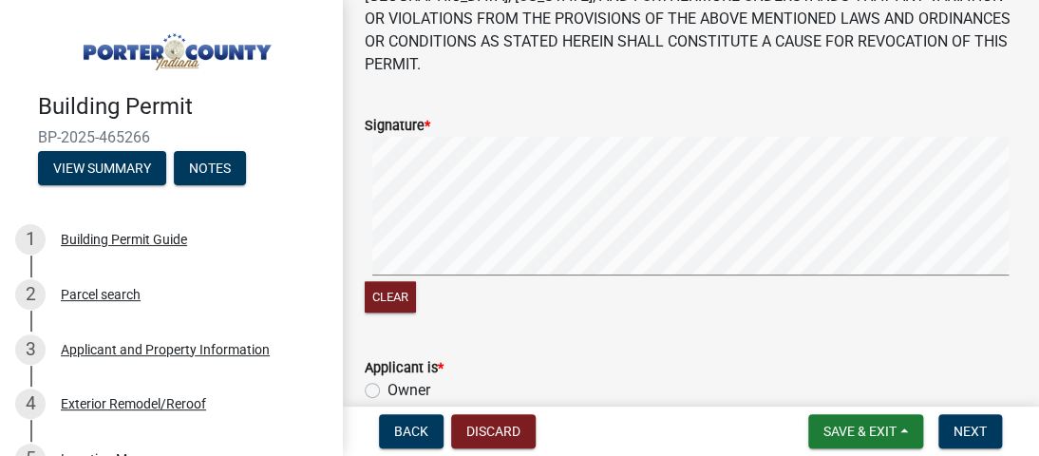
scroll to position [235, 0]
click at [802, 271] on div "Clear" at bounding box center [690, 226] width 651 height 179
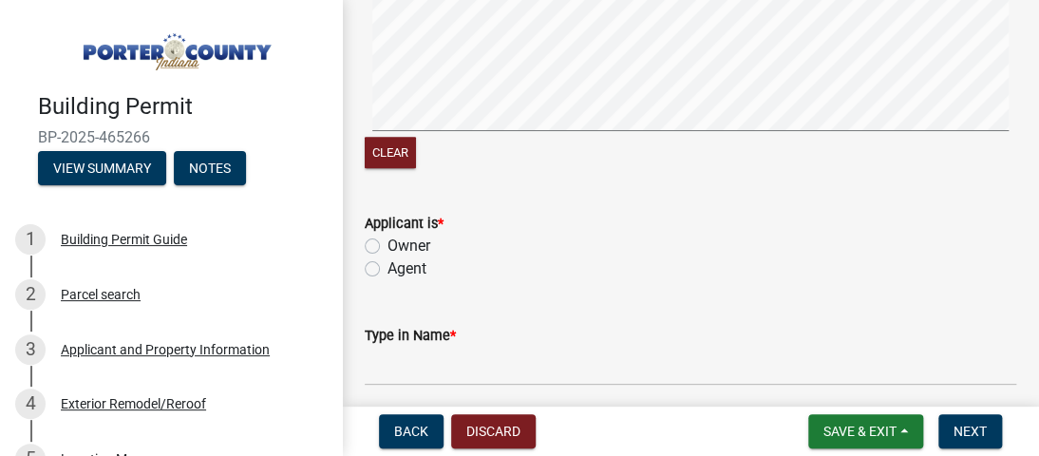
scroll to position [395, 0]
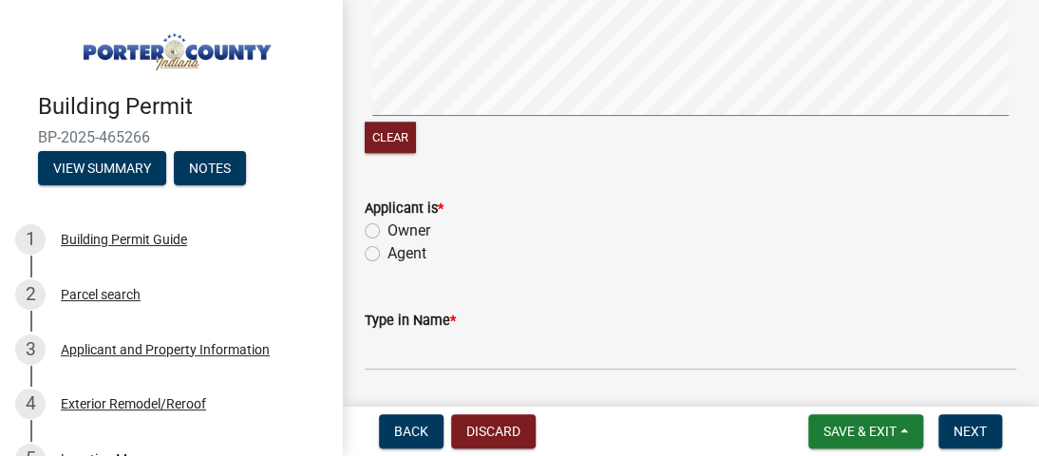
click at [387, 242] on label "Agent" at bounding box center [406, 253] width 39 height 23
click at [387, 242] on input "Agent" at bounding box center [393, 248] width 12 height 12
radio input "true"
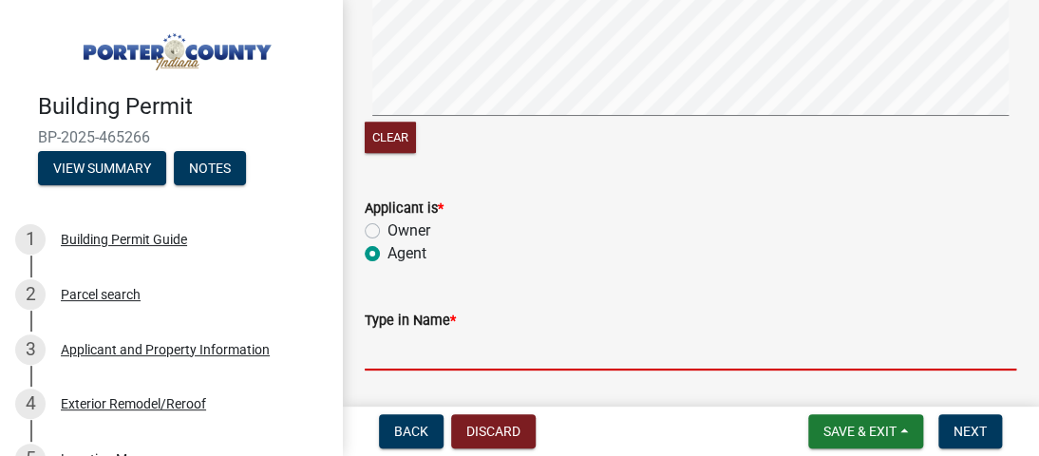
click at [399, 337] on input "Type in Name *" at bounding box center [690, 350] width 651 height 39
type input "Amanda Ketcham"
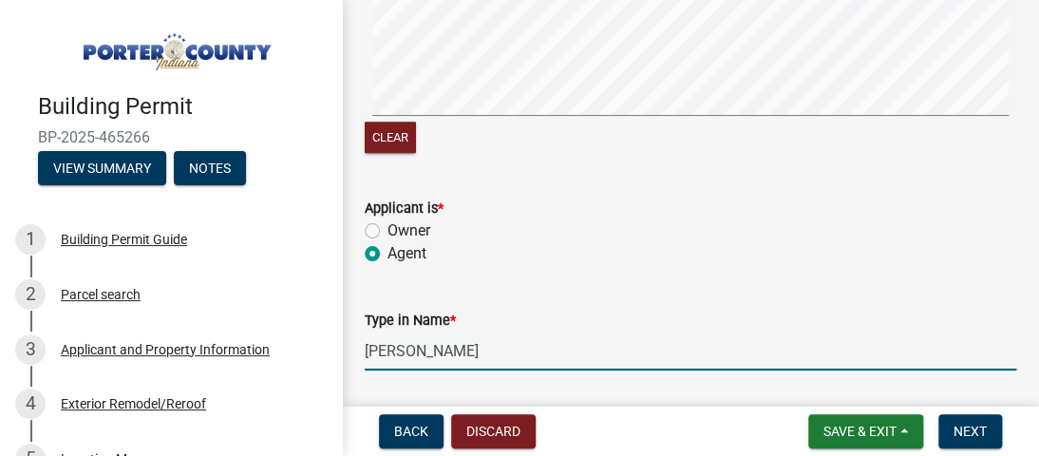
type input "2192433743"
type input "mandy.arnettconstruction@gmail.com"
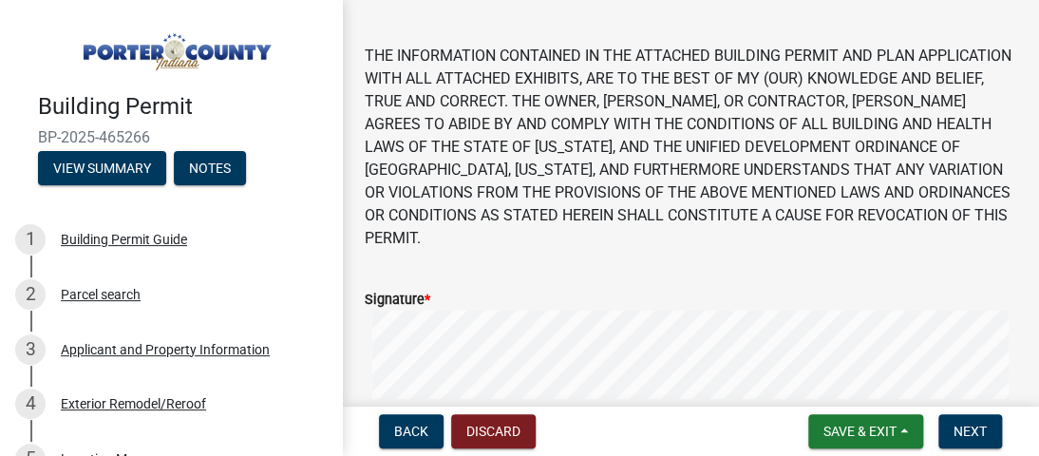
scroll to position [0, 0]
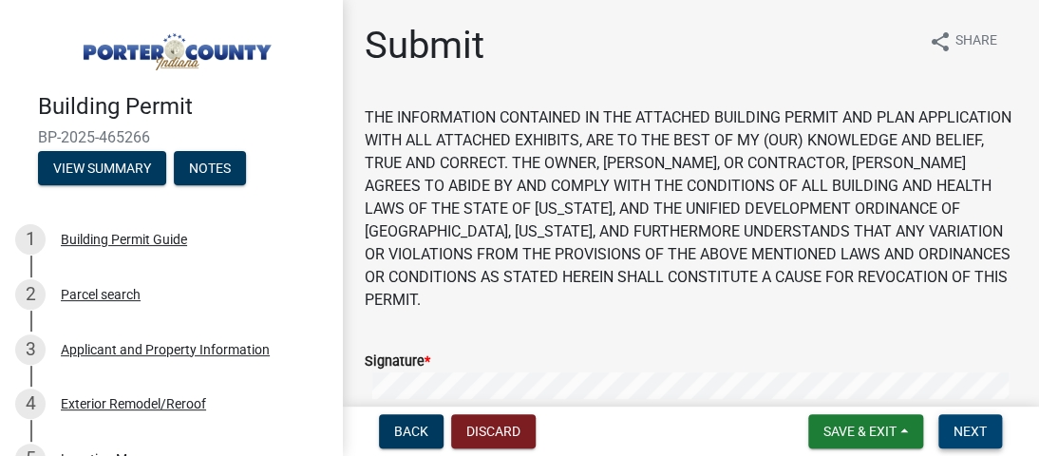
click at [959, 426] on span "Next" at bounding box center [969, 430] width 33 height 15
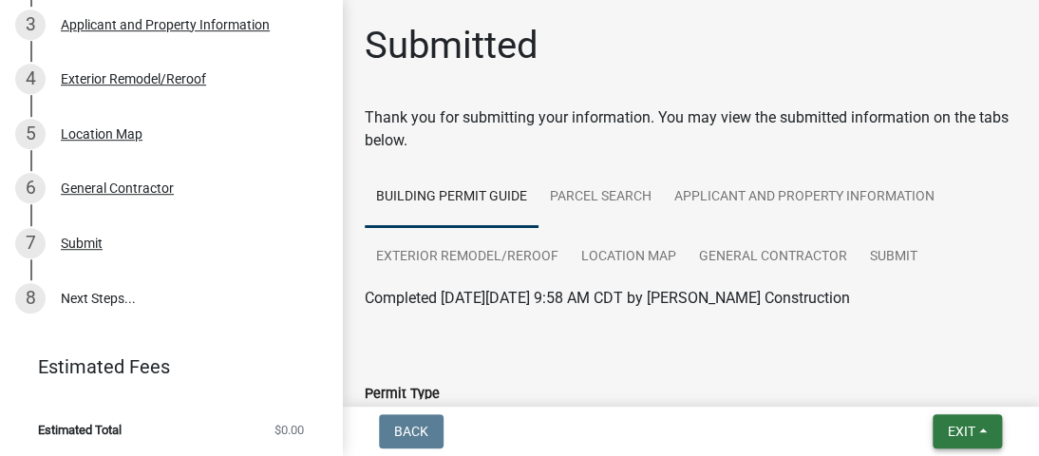
click at [956, 444] on button "Exit" at bounding box center [966, 431] width 69 height 34
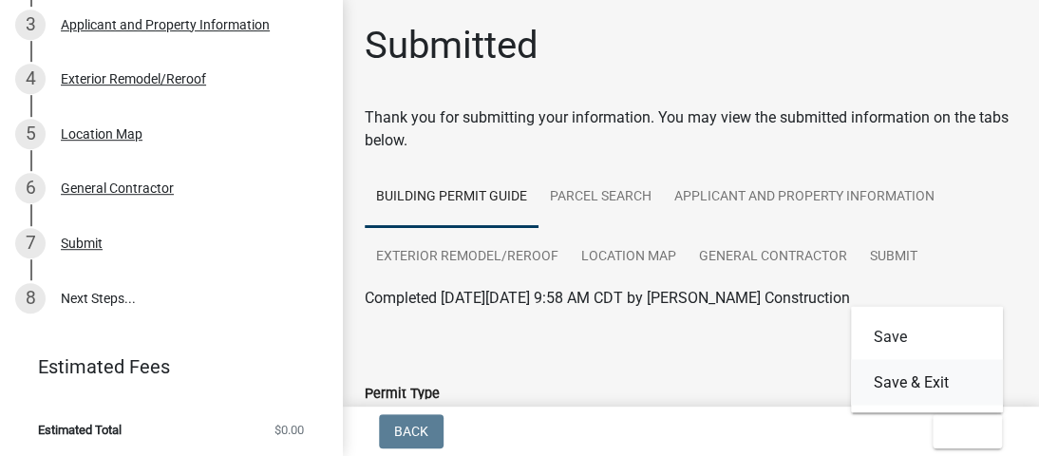
click at [921, 373] on button "Save & Exit" at bounding box center [927, 382] width 152 height 46
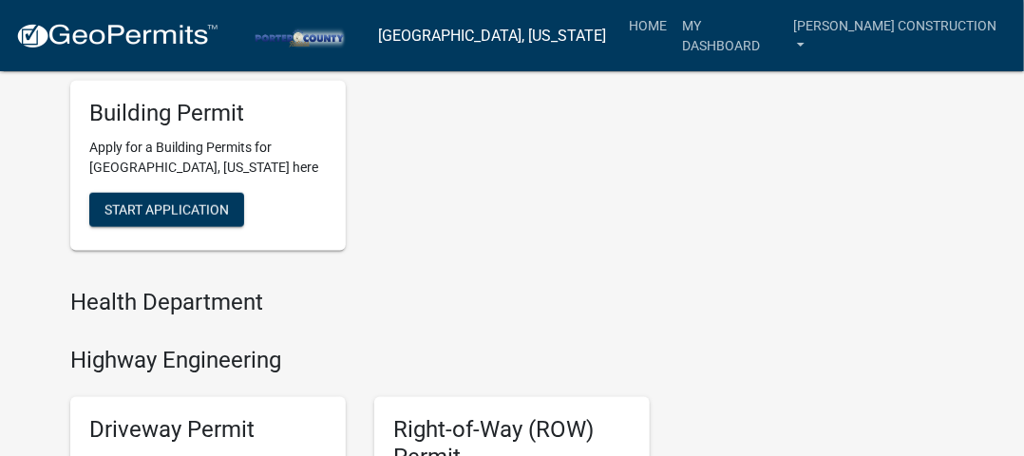
scroll to position [740, 0]
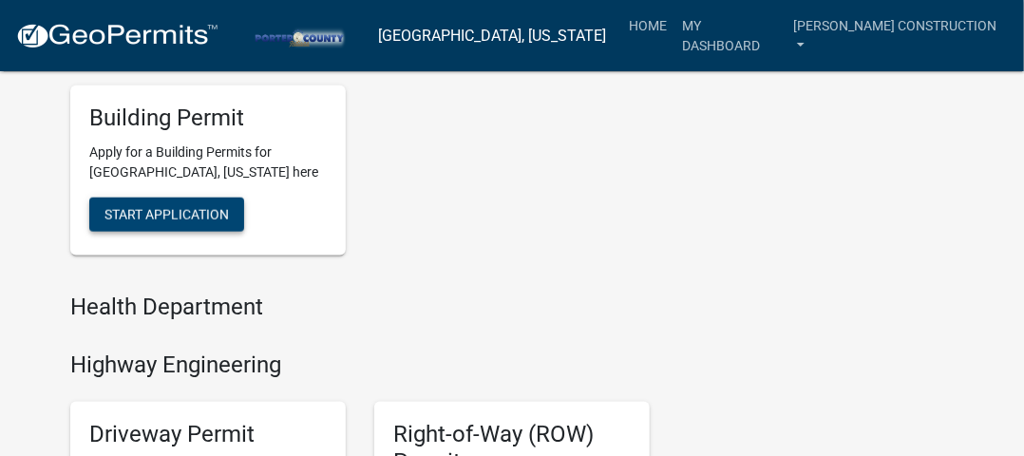
click at [197, 217] on span "Start Application" at bounding box center [166, 214] width 124 height 15
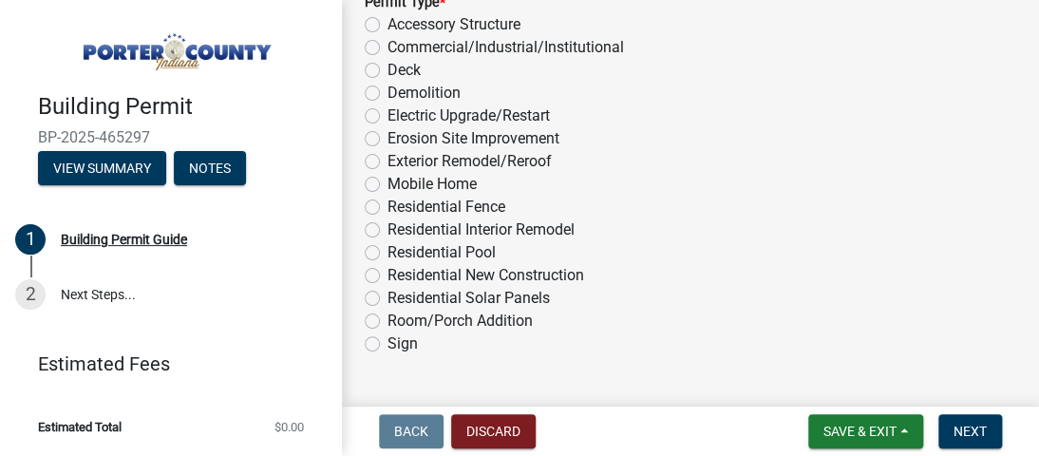
scroll to position [1878, 0]
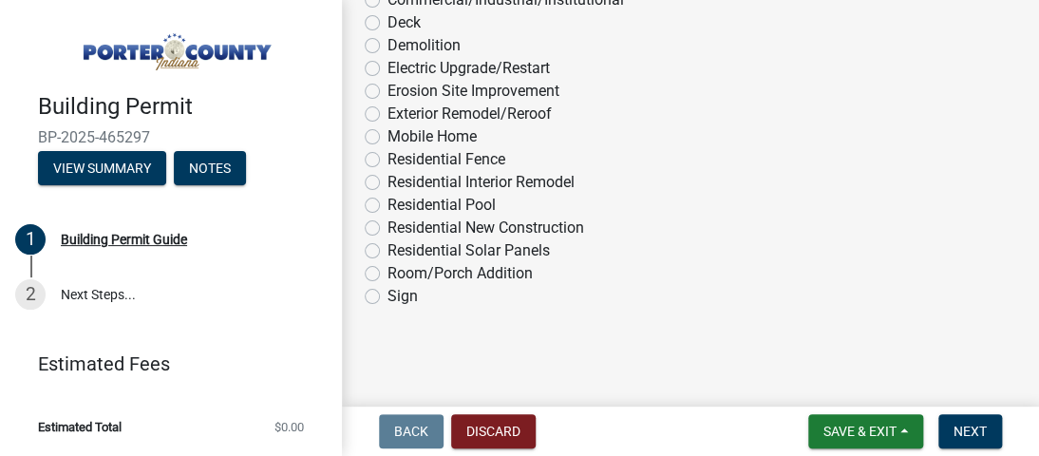
click at [387, 110] on label "Exterior Remodel/Reroof" at bounding box center [469, 114] width 164 height 23
click at [387, 110] on input "Exterior Remodel/Reroof" at bounding box center [393, 109] width 12 height 12
radio input "true"
click at [950, 441] on button "Next" at bounding box center [970, 431] width 64 height 34
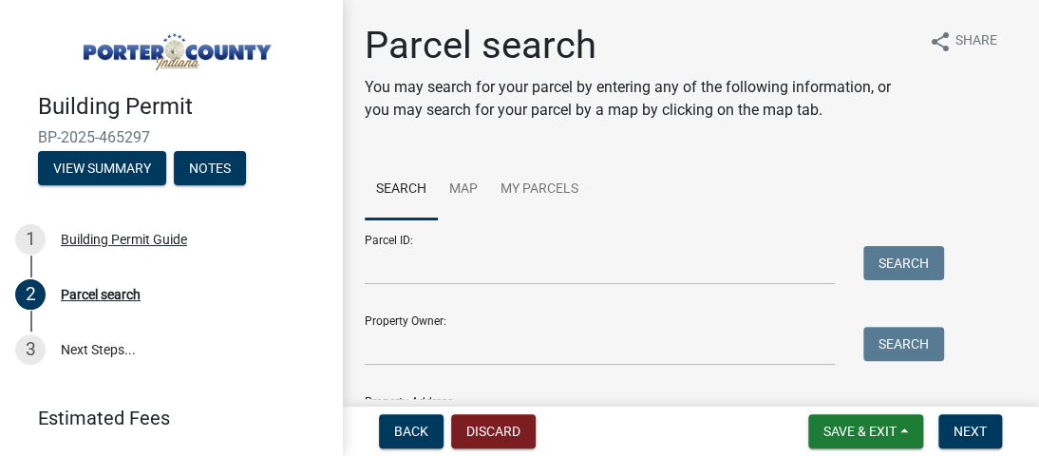
scroll to position [122, 0]
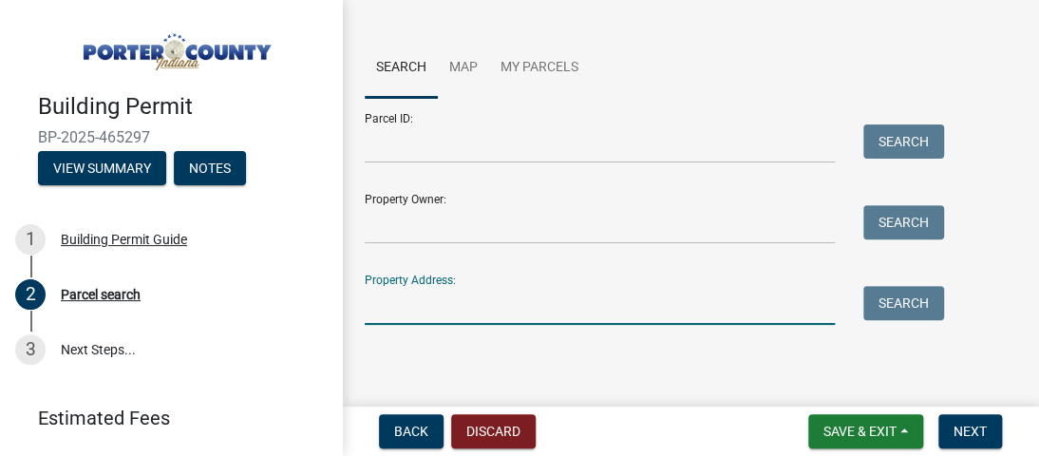
click at [489, 298] on input "Property Address:" at bounding box center [600, 305] width 470 height 39
type input "586 E 1400 N"
click at [912, 309] on button "Search" at bounding box center [903, 303] width 81 height 34
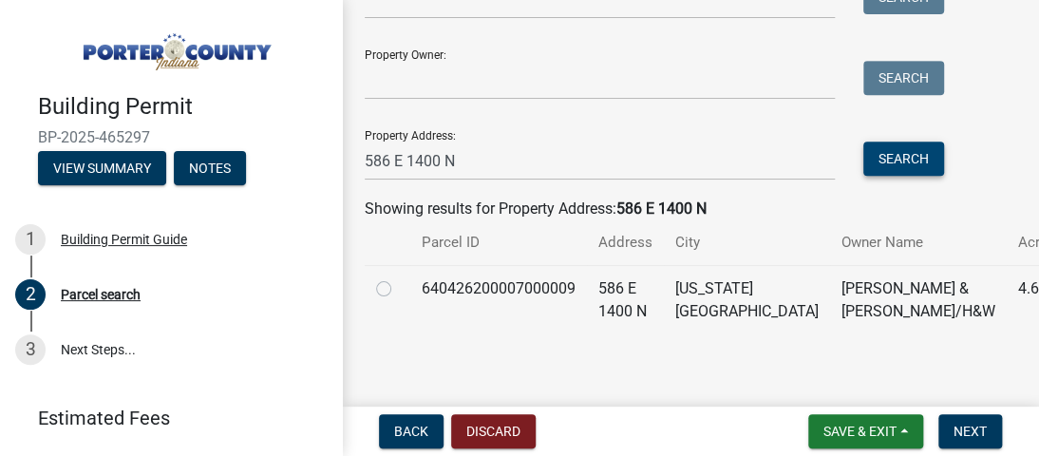
scroll to position [268, 0]
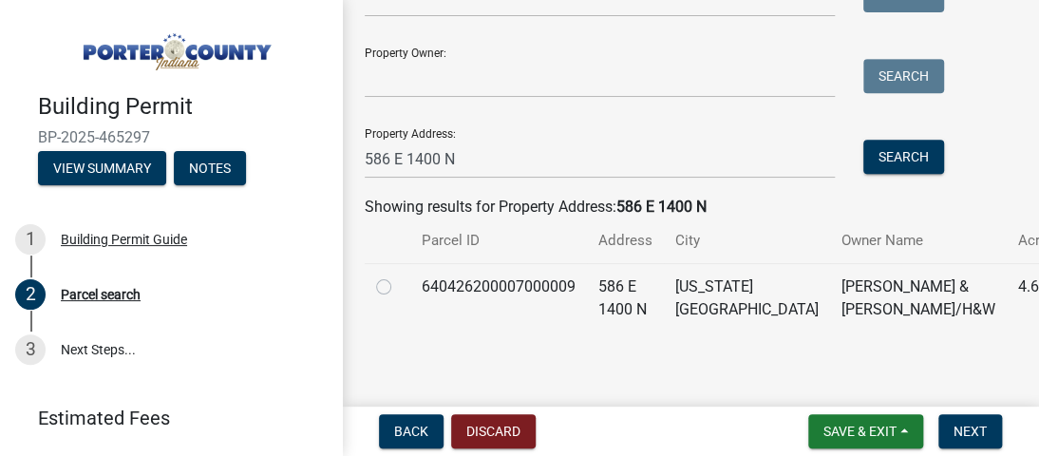
click at [399, 275] on label at bounding box center [399, 275] width 0 height 0
click at [399, 282] on input "radio" at bounding box center [405, 281] width 12 height 12
radio input "true"
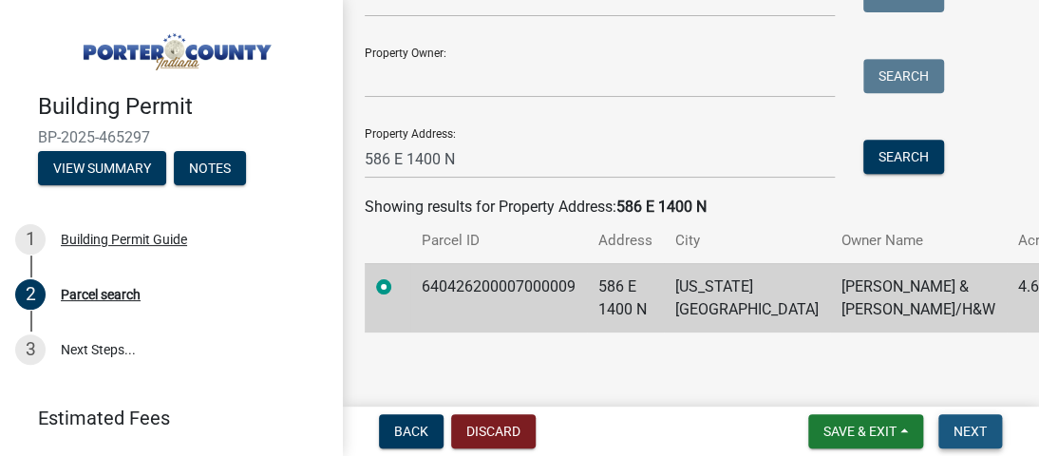
click at [976, 431] on span "Next" at bounding box center [969, 430] width 33 height 15
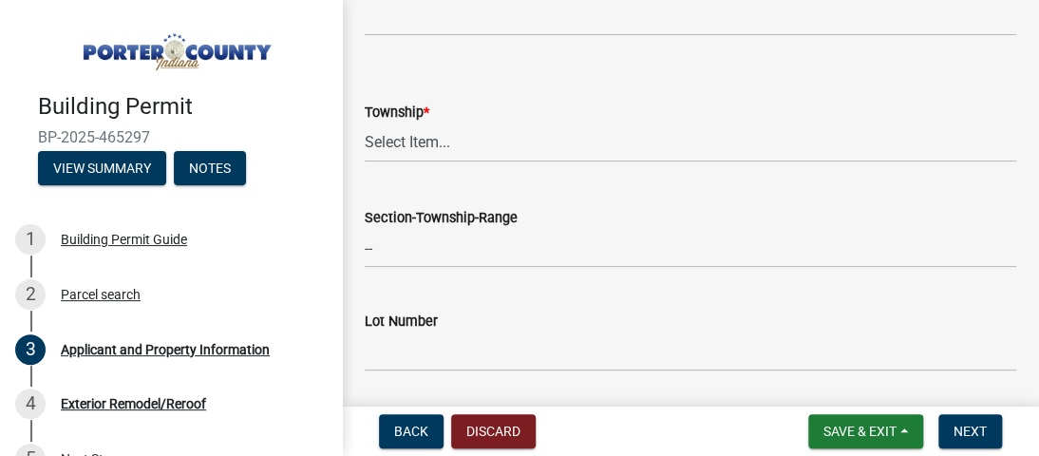
scroll to position [869, 0]
click at [543, 130] on select "Select Item... Boone Center Jackson Liberty Morgan Pine Pleasant Portage Porter…" at bounding box center [690, 143] width 651 height 39
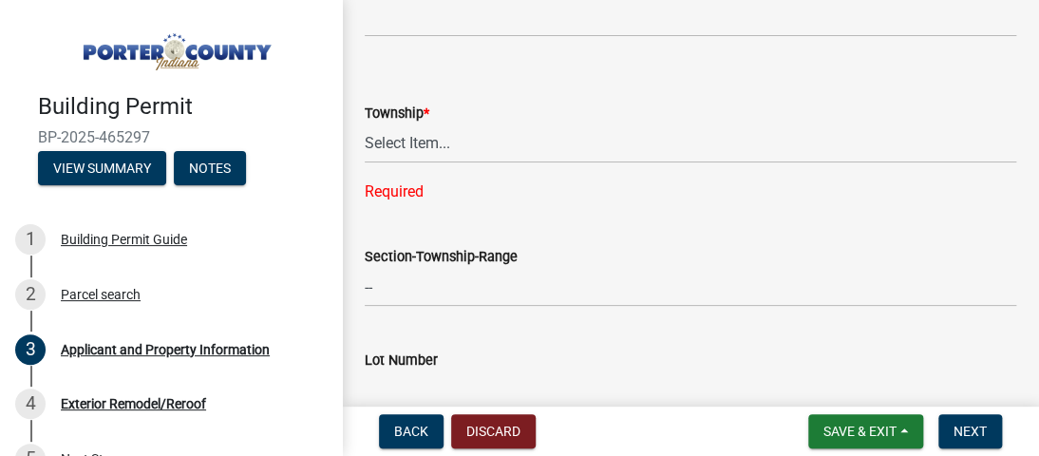
click at [580, 119] on div "Township *" at bounding box center [690, 113] width 651 height 23
click at [517, 145] on select "Select Item... Boone Center Jackson Liberty Morgan Pine Pleasant Portage Porter…" at bounding box center [690, 143] width 651 height 39
click at [365, 124] on select "Select Item... Boone Center Jackson Liberty Morgan Pine Pleasant Portage Porter…" at bounding box center [690, 143] width 651 height 39
select select "8c5c5d2f-5024-43e1-983d-8a6c0483800f"
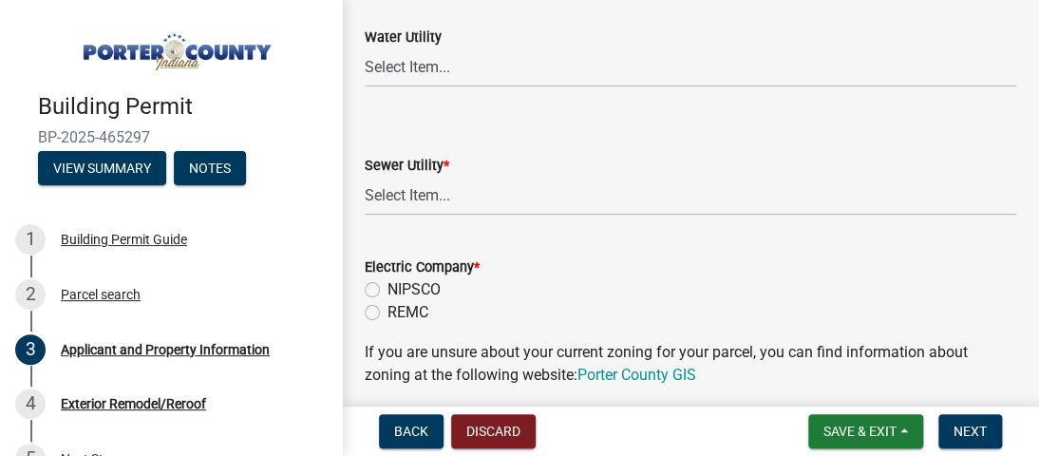
scroll to position [1416, 0]
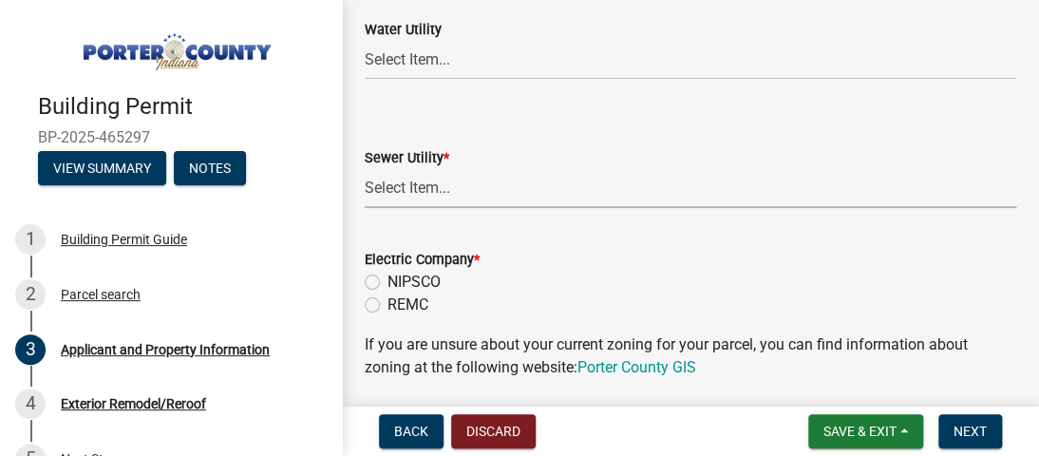
click at [567, 180] on select "Select Item... Aqua Indiana Inc Damon Run Falling Waters Lake Eliza - LEACD Nat…" at bounding box center [690, 188] width 651 height 39
click at [365, 169] on select "Select Item... Aqua Indiana Inc Damon Run Falling Waters Lake Eliza - LEACD Nat…" at bounding box center [690, 188] width 651 height 39
select select "ea6751d4-6bf7-4a16-89ee-f7801ab82aa1"
click at [387, 274] on label "NIPSCO" at bounding box center [413, 282] width 53 height 23
click at [387, 274] on input "NIPSCO" at bounding box center [393, 277] width 12 height 12
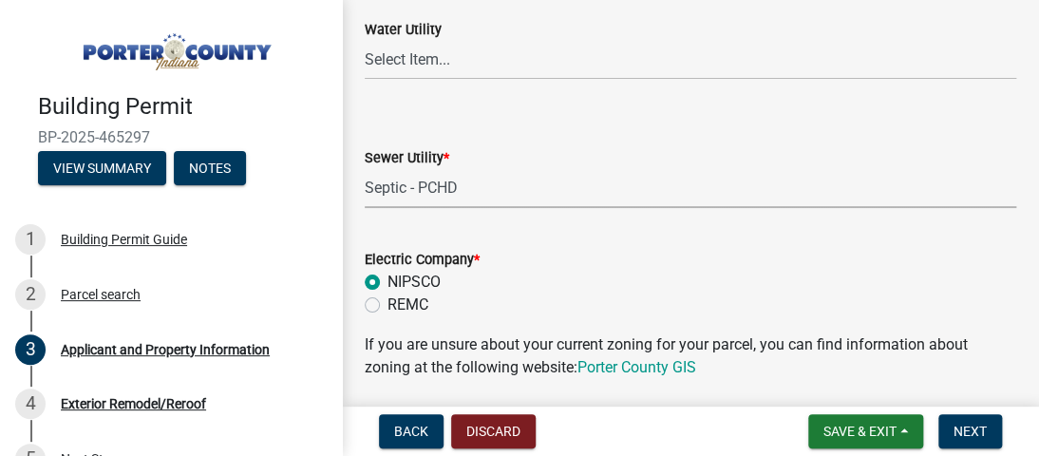
radio input "true"
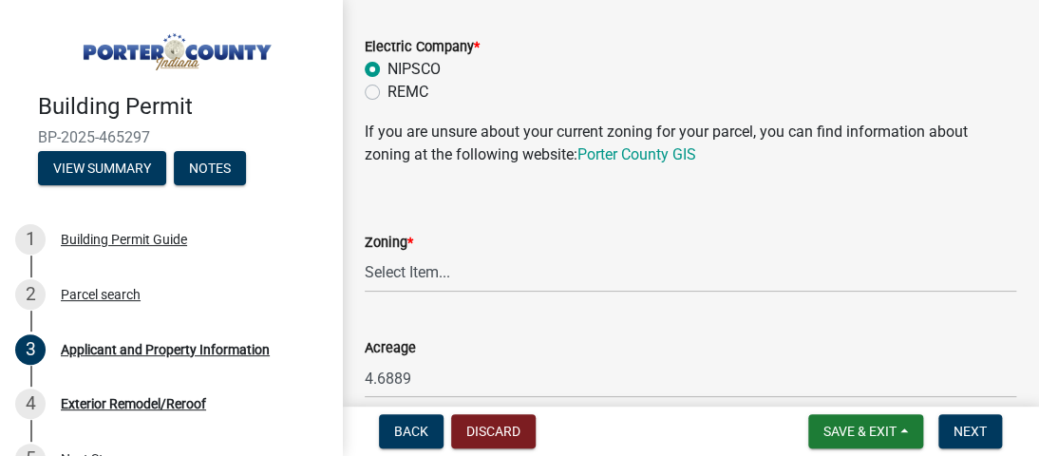
scroll to position [1629, 0]
click at [506, 270] on select "Select Item... A1 A2 CH CM CN I1 I2 I3 IN MP OT P1 P2 PUD R1 R2 R3 R4 RL RR" at bounding box center [690, 272] width 651 height 39
click at [365, 253] on select "Select Item... A1 A2 CH CM CN I1 I2 I3 IN MP OT P1 P2 PUD R1 R2 R3 R4 RL RR" at bounding box center [690, 272] width 651 height 39
select select "271bd504-2c49-4a3f-937e-0db1d3436bac"
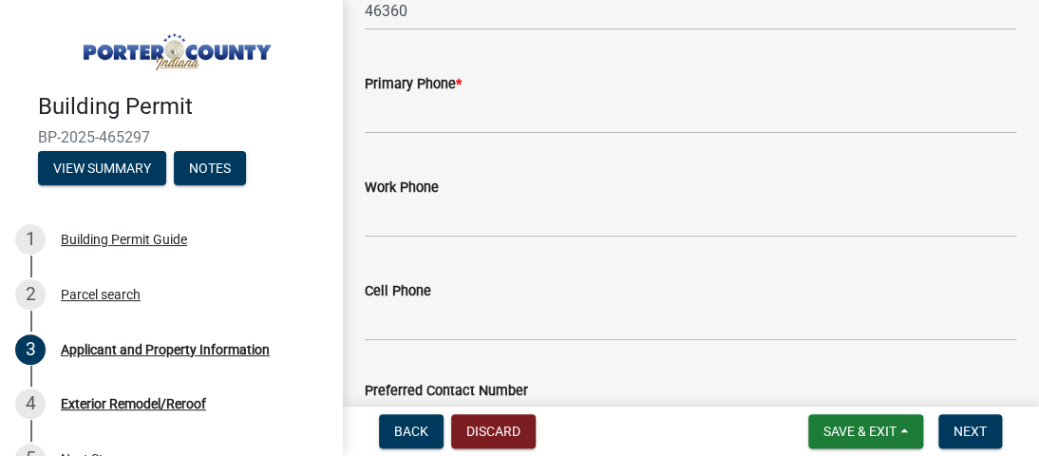
scroll to position [2556, 0]
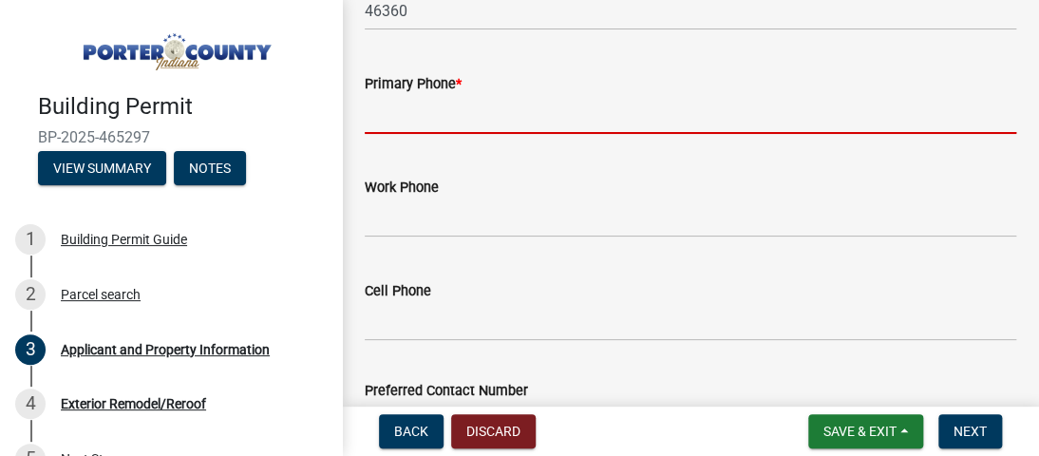
click at [475, 115] on input "Primary Phone *" at bounding box center [690, 114] width 651 height 39
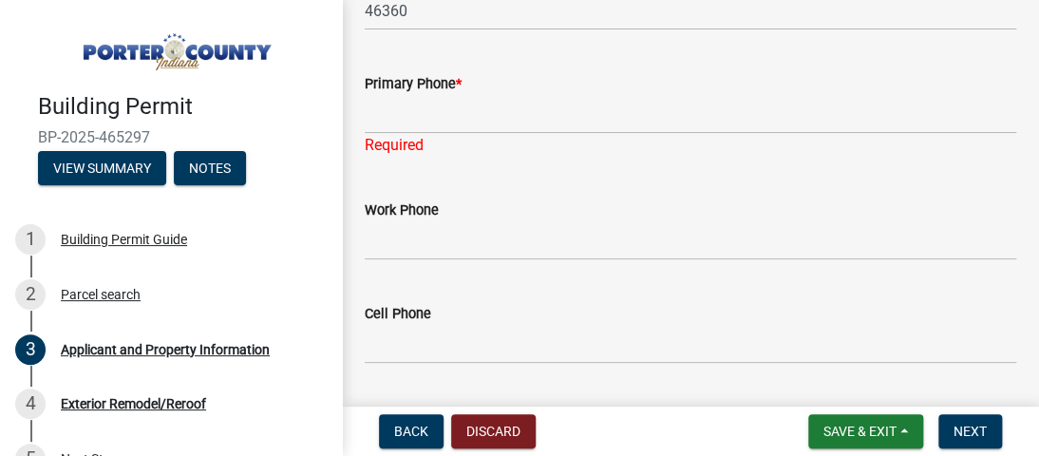
click at [391, 287] on div "Cell Phone" at bounding box center [690, 319] width 651 height 88
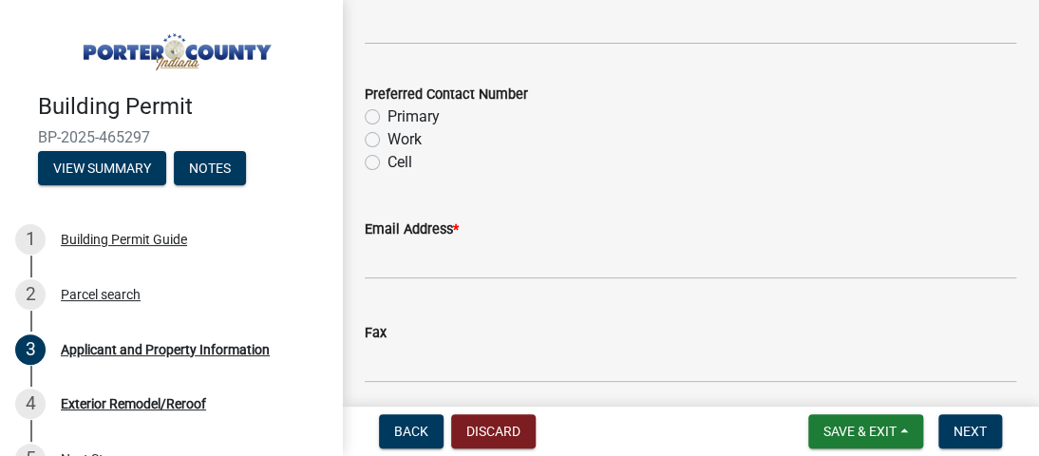
scroll to position [2873, 0]
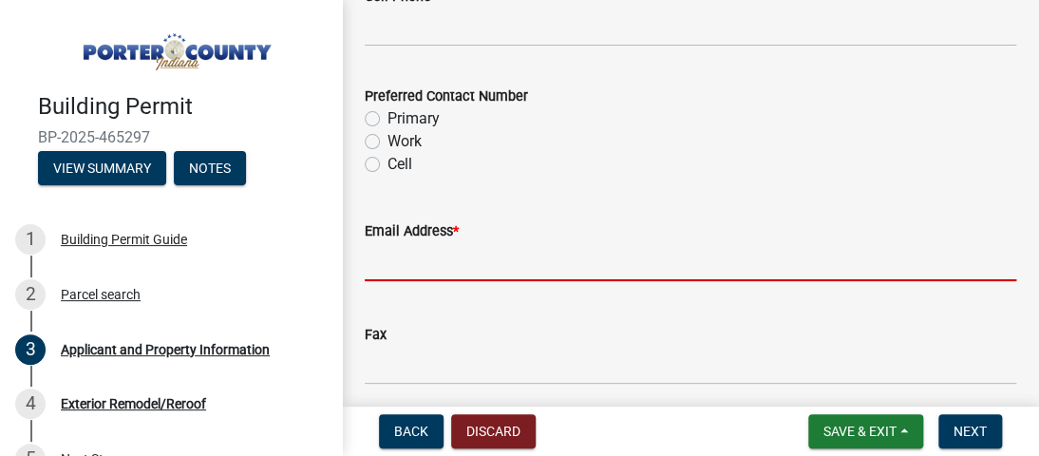
click at [399, 259] on input "Email Address *" at bounding box center [690, 261] width 651 height 39
type input "mandy.arnettconstruction@gmail.com"
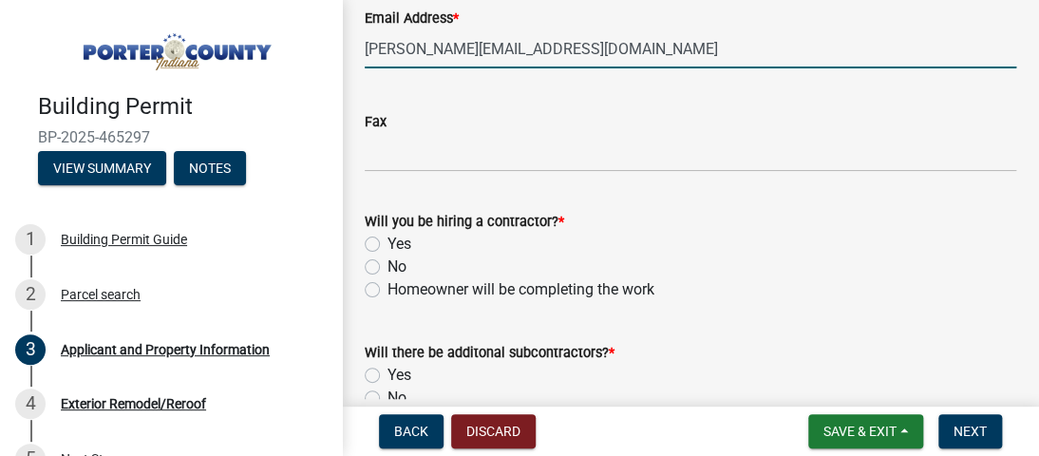
scroll to position [3183, 0]
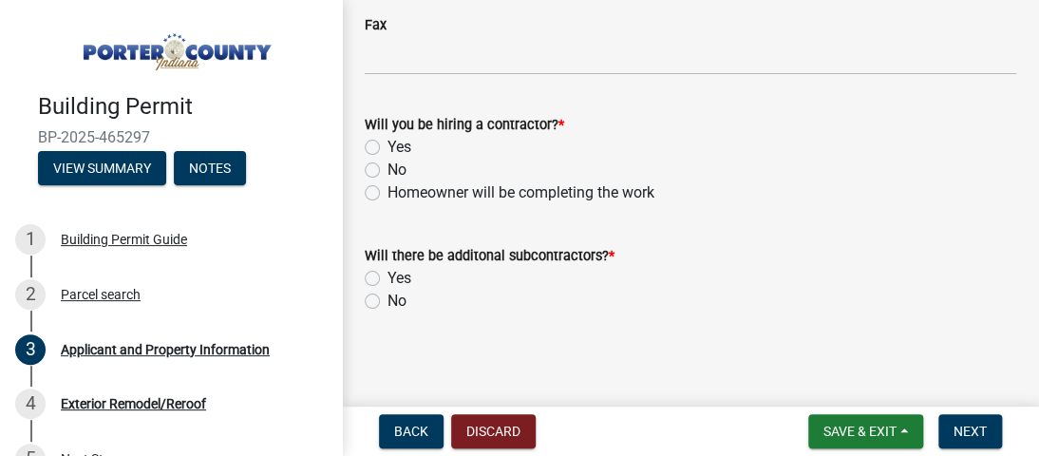
click at [387, 149] on label "Yes" at bounding box center [399, 147] width 24 height 23
click at [387, 148] on input "Yes" at bounding box center [393, 142] width 12 height 12
radio input "true"
click at [387, 303] on label "No" at bounding box center [396, 301] width 19 height 23
click at [387, 302] on input "No" at bounding box center [393, 296] width 12 height 12
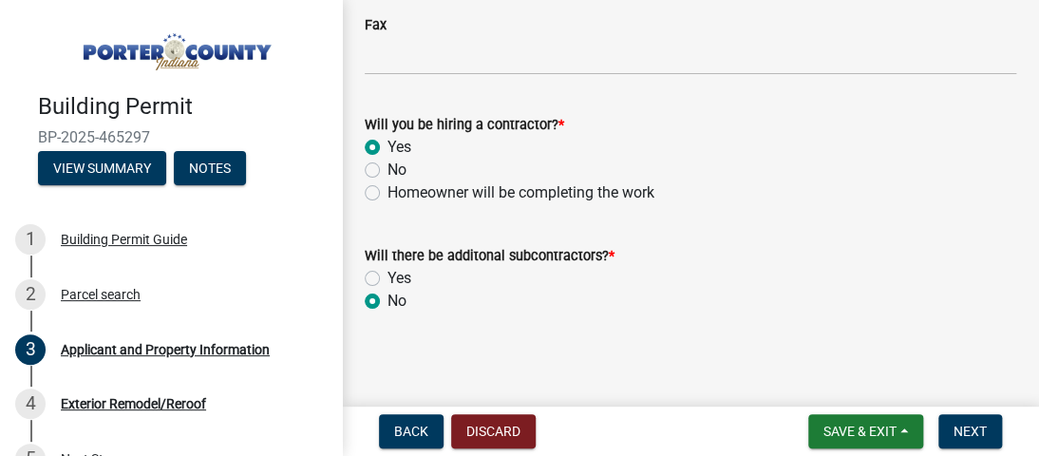
radio input "true"
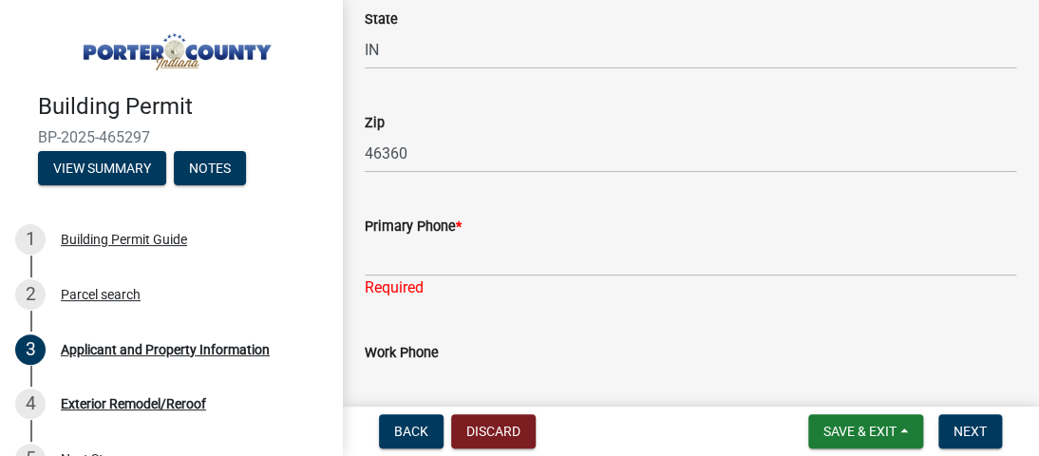
scroll to position [2412, 0]
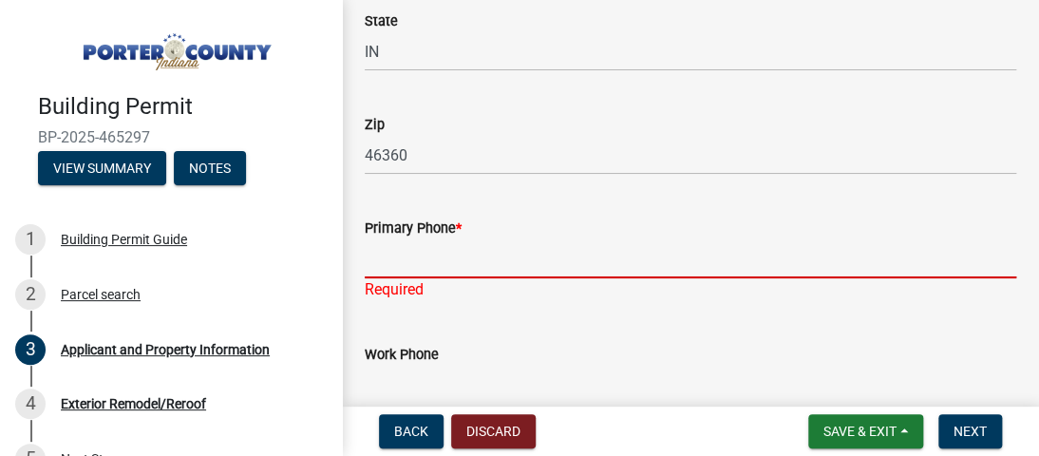
click at [506, 265] on input "Primary Phone *" at bounding box center [690, 258] width 651 height 39
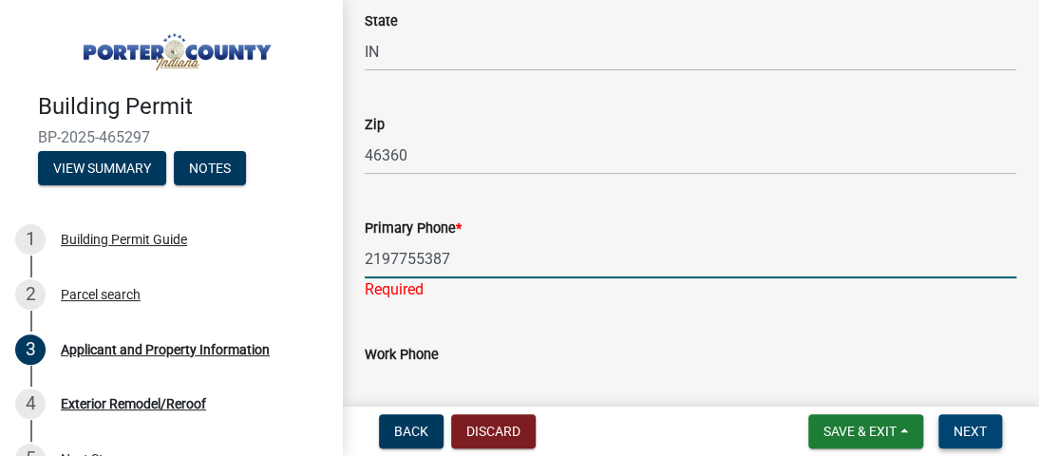
type input "2197755387"
click at [971, 438] on span "Next" at bounding box center [969, 430] width 33 height 15
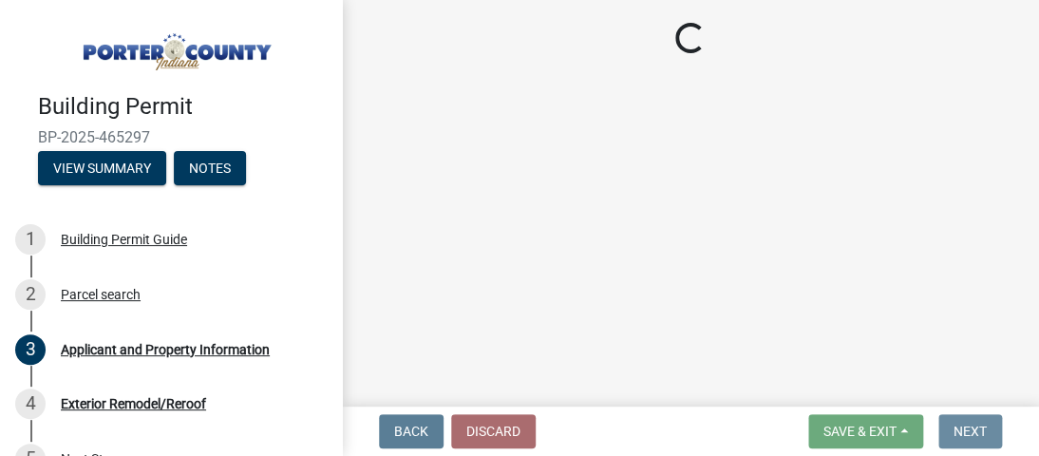
scroll to position [0, 0]
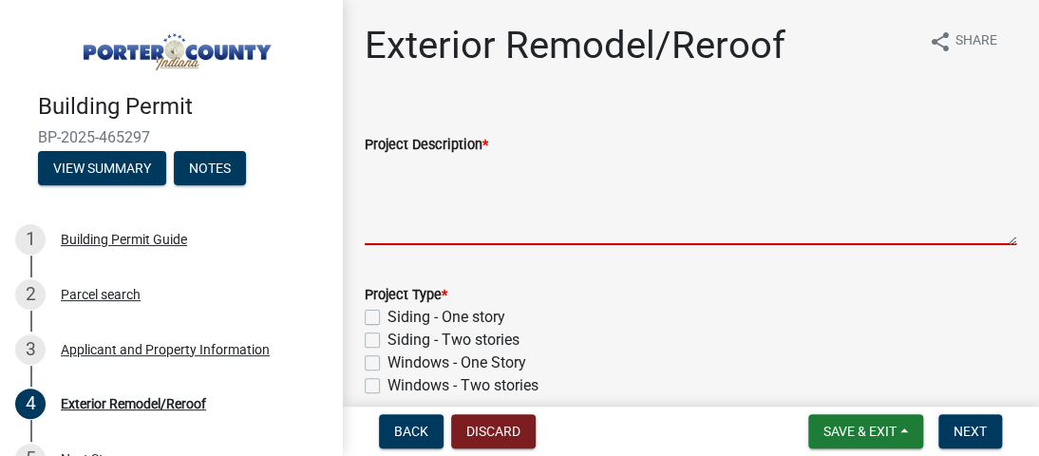
click at [466, 195] on textarea "Project Description *" at bounding box center [690, 200] width 651 height 89
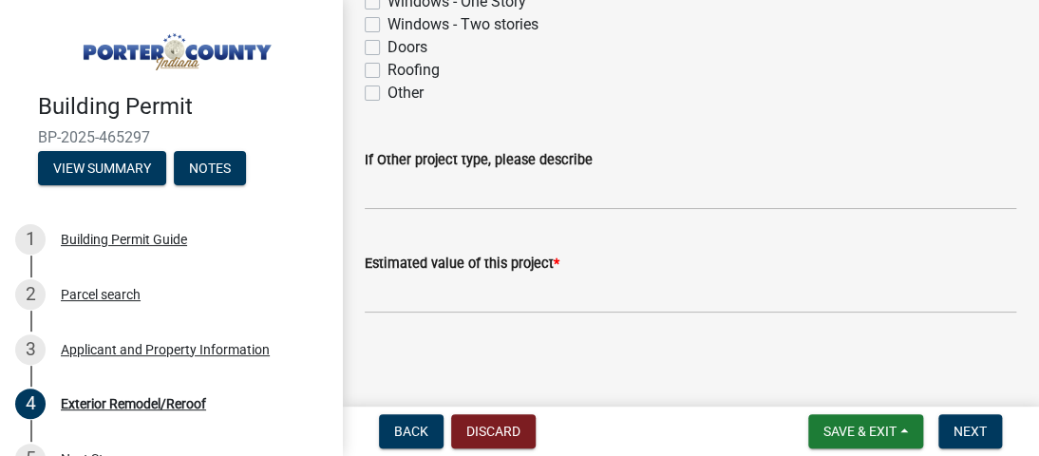
scroll to position [363, 0]
type textarea "remove and replace shingle roof system to house only"
click at [536, 312] on wm-data-entity-input "Estimated value of this project *" at bounding box center [690, 275] width 651 height 105
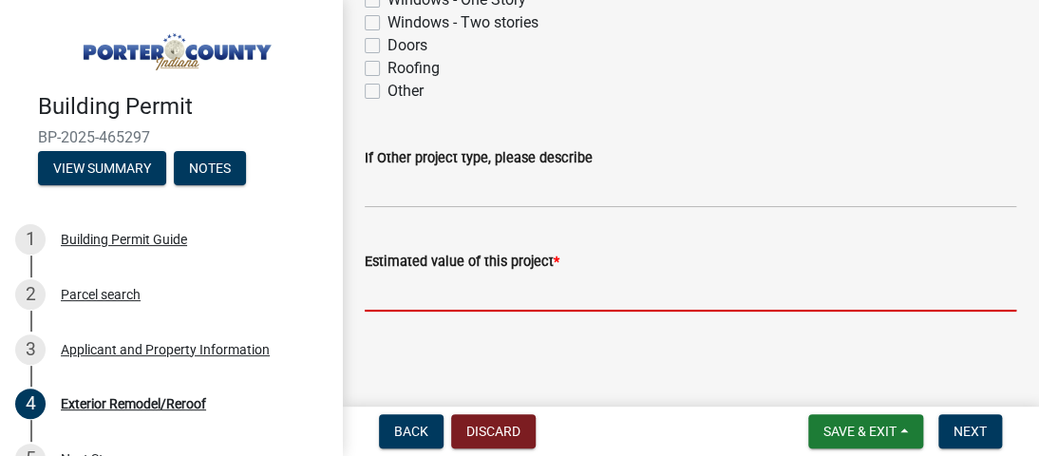
click at [531, 294] on input "text" at bounding box center [690, 292] width 651 height 39
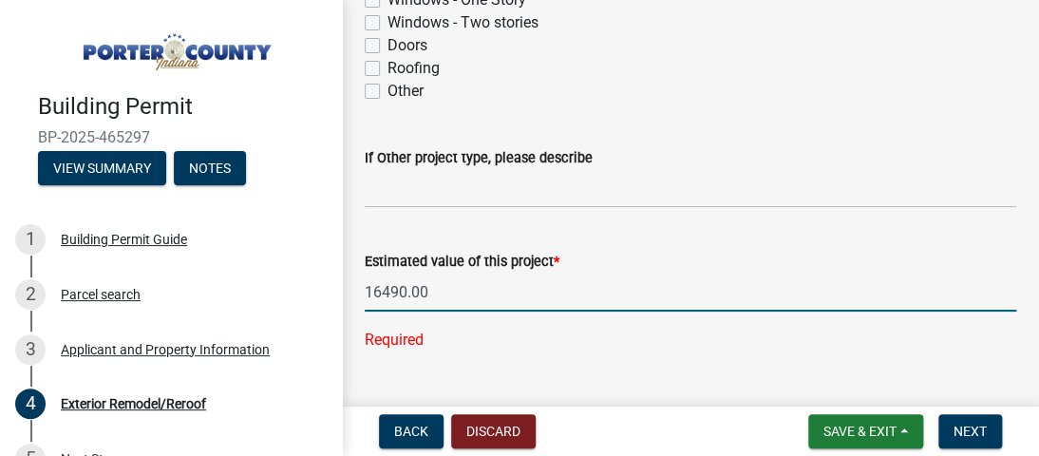
scroll to position [404, 0]
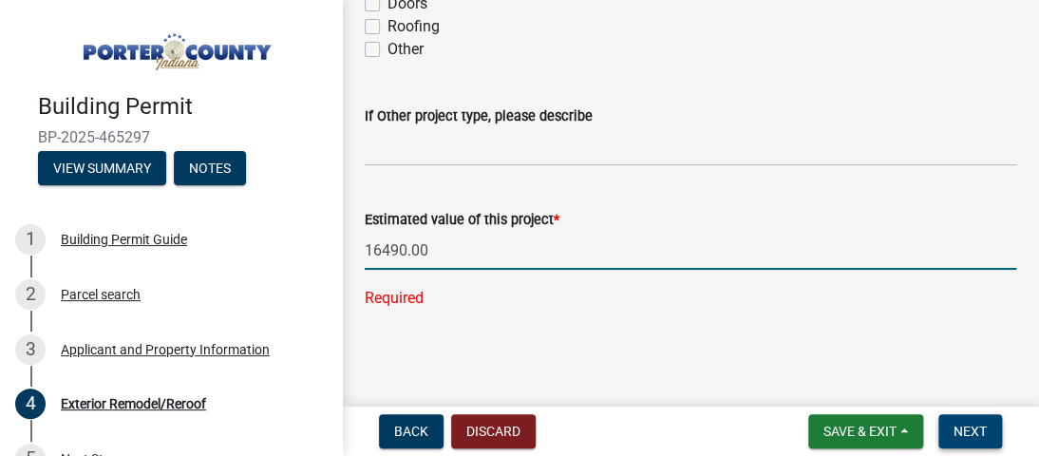
type input "16490"
click at [946, 432] on button "Next" at bounding box center [970, 431] width 64 height 34
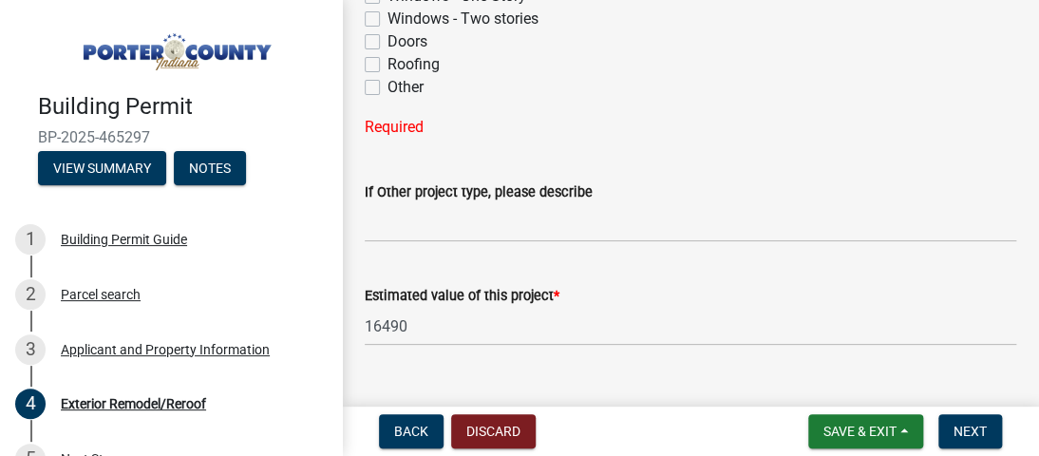
click at [387, 69] on label "Roofing" at bounding box center [413, 64] width 52 height 23
click at [387, 66] on input "Roofing" at bounding box center [393, 59] width 12 height 12
checkbox input "true"
checkbox input "false"
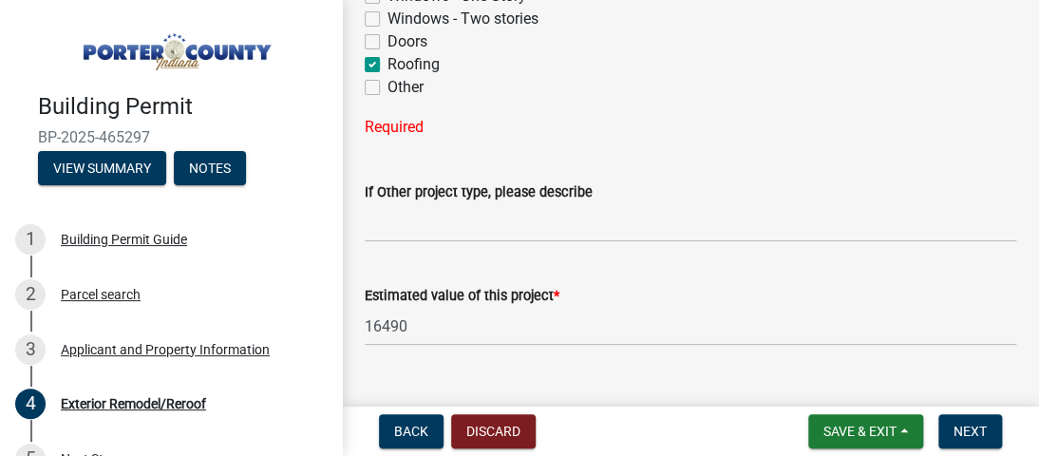
checkbox input "false"
checkbox input "true"
checkbox input "false"
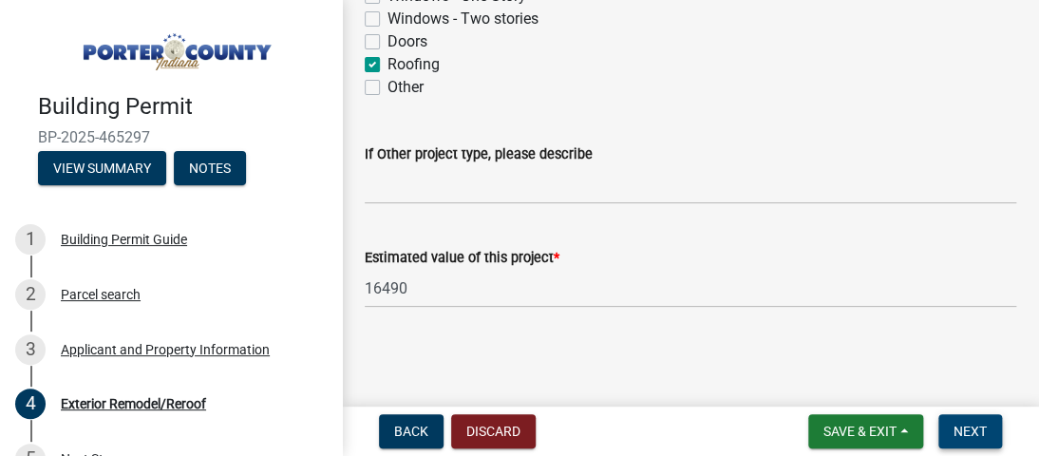
click at [980, 437] on span "Next" at bounding box center [969, 430] width 33 height 15
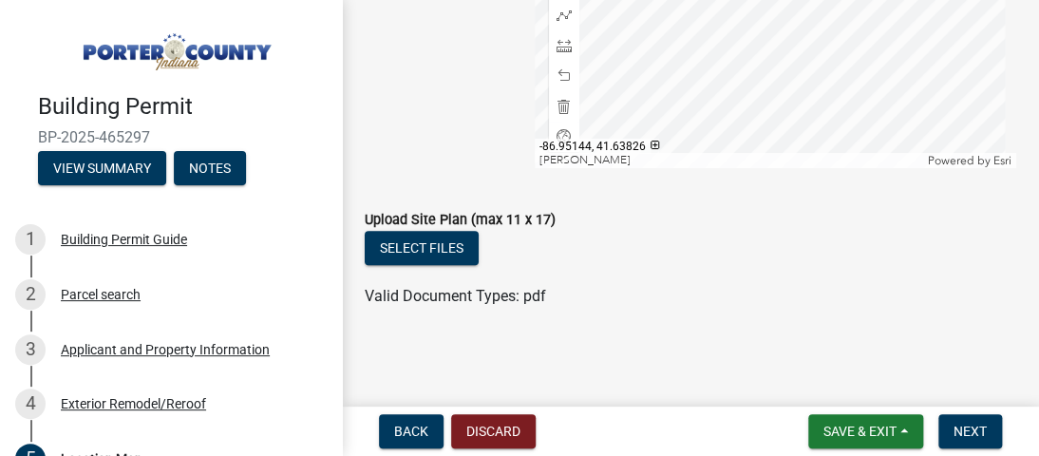
scroll to position [621, 0]
click at [431, 243] on button "Select files" at bounding box center [422, 248] width 114 height 34
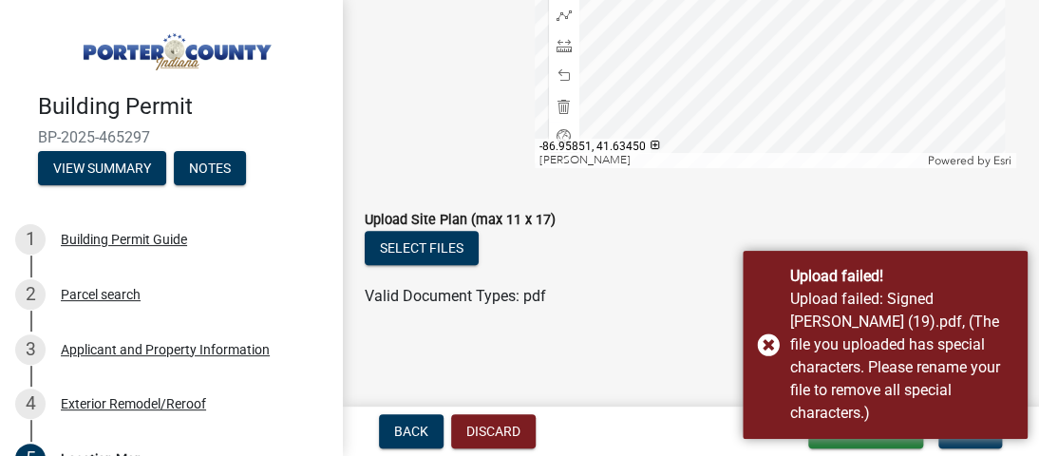
click at [798, 221] on div "Upload Site Plan (max 11 x 17)" at bounding box center [690, 219] width 651 height 23
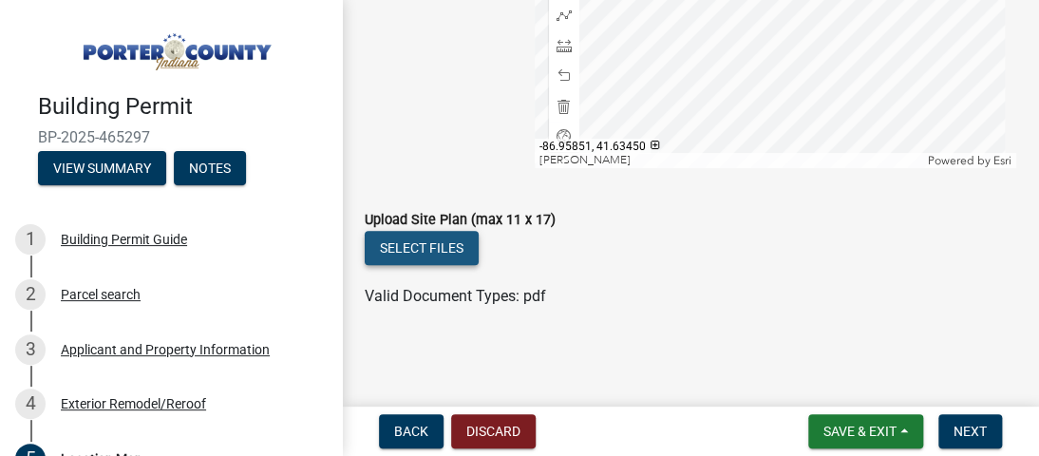
click at [450, 245] on button "Select files" at bounding box center [422, 248] width 114 height 34
click at [462, 249] on button "Select files" at bounding box center [422, 248] width 114 height 34
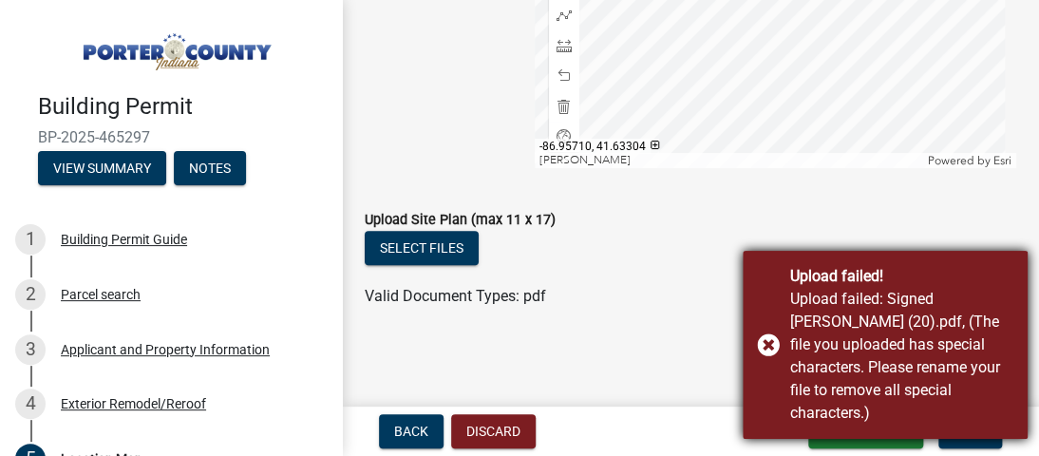
click at [774, 347] on div "Upload failed! Upload failed: Signed Arnett (20).pdf, (The file you uploaded ha…" at bounding box center [885, 345] width 285 height 188
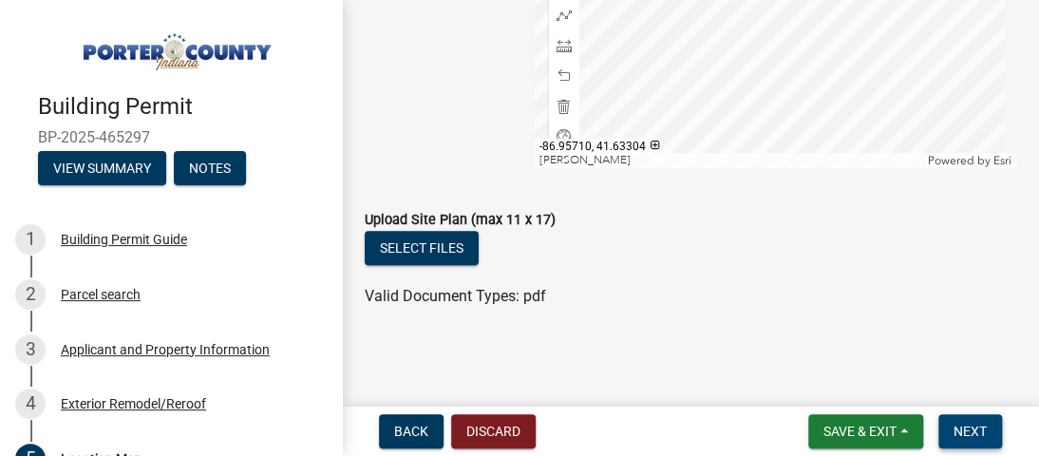
click at [967, 432] on span "Next" at bounding box center [969, 430] width 33 height 15
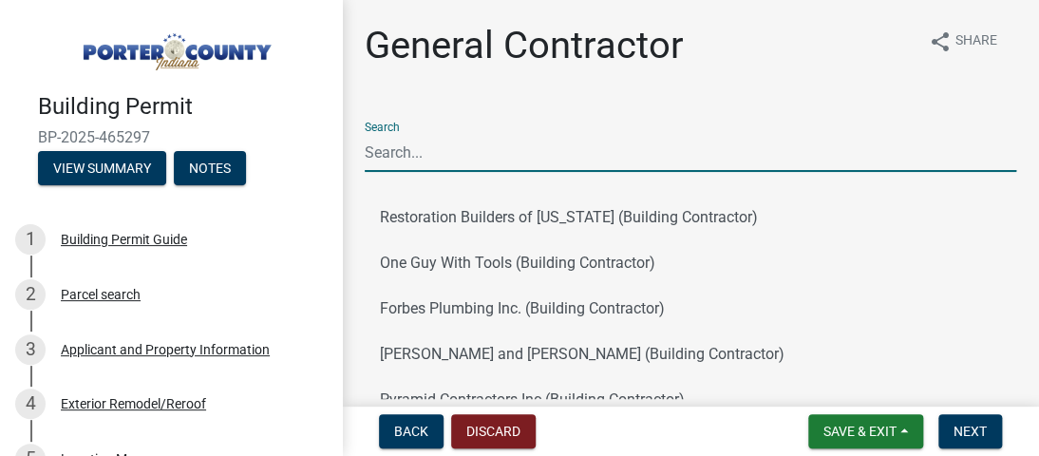
click at [601, 149] on input "Search" at bounding box center [690, 152] width 651 height 39
type input "arnett"
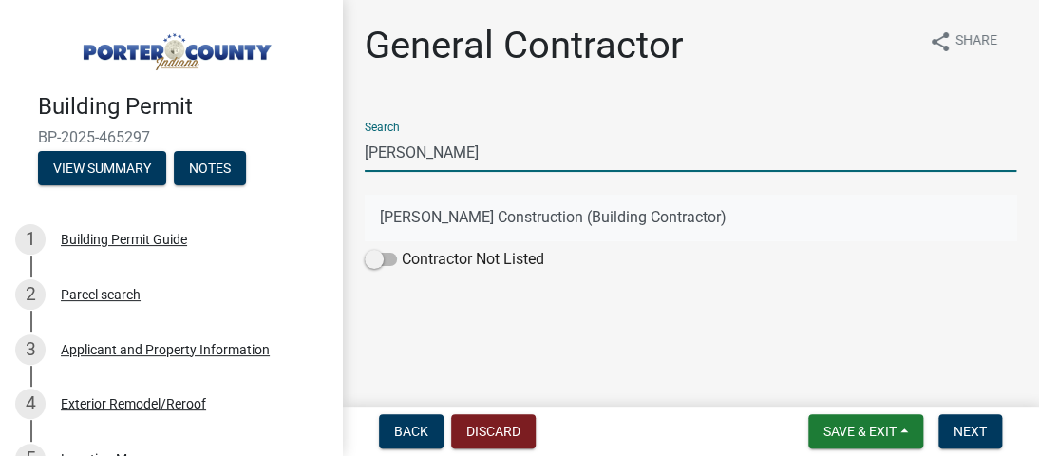
click at [526, 214] on button "Arnett Construction (Building Contractor)" at bounding box center [690, 218] width 651 height 46
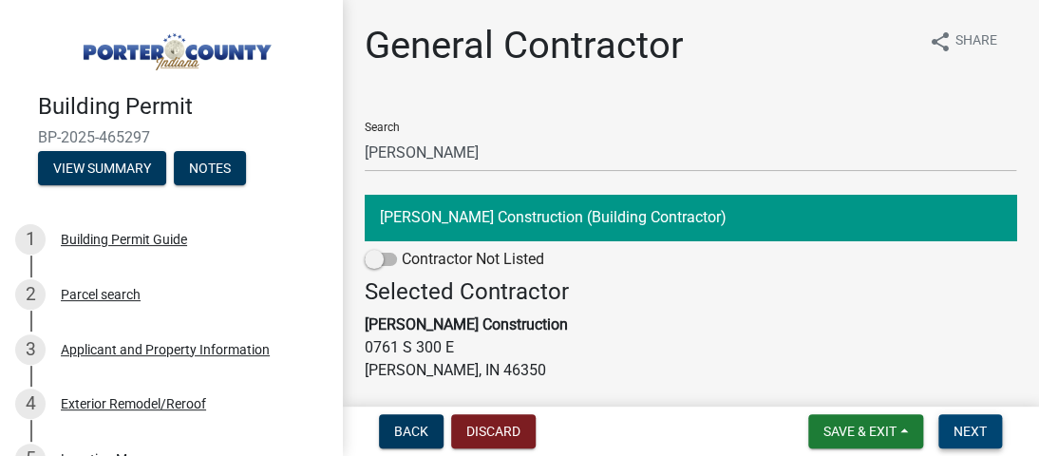
click at [974, 423] on span "Next" at bounding box center [969, 430] width 33 height 15
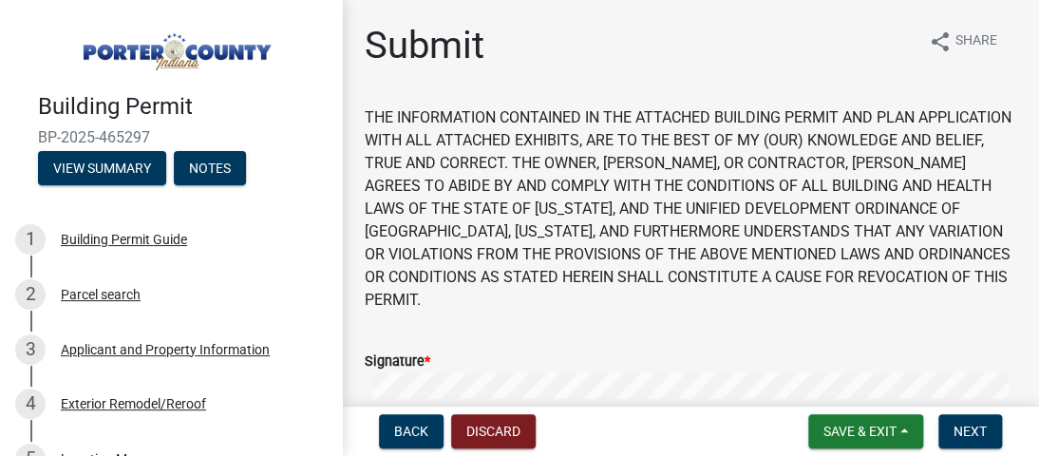
scroll to position [142, 0]
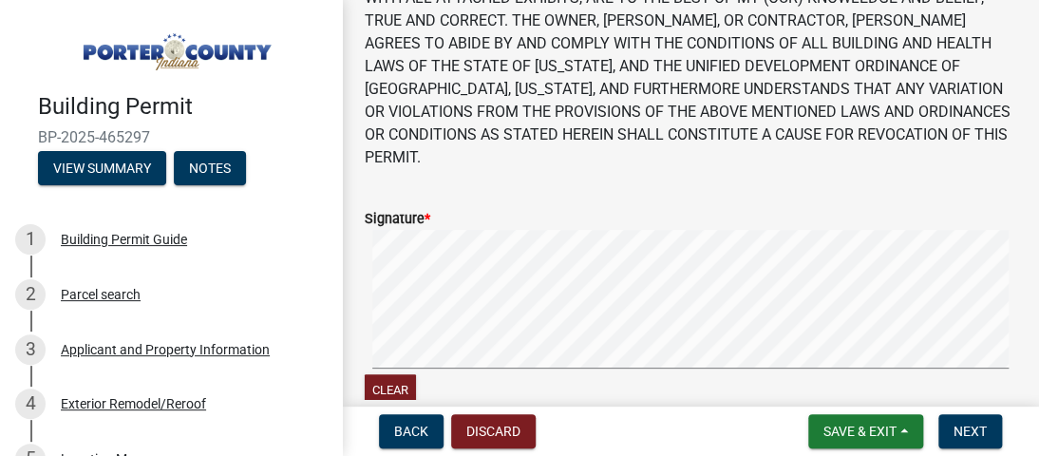
click at [582, 289] on form "Signature * Clear" at bounding box center [690, 296] width 651 height 225
click at [957, 440] on button "Next" at bounding box center [970, 431] width 64 height 34
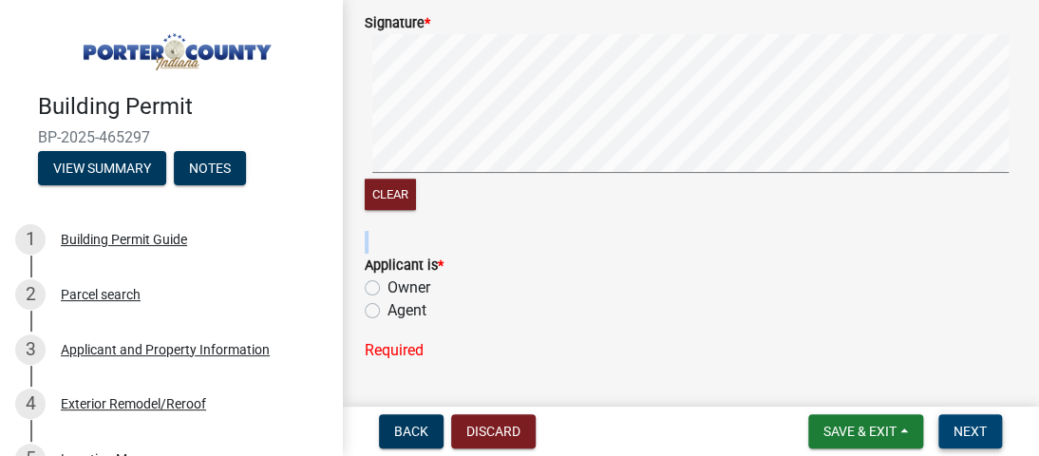
scroll to position [338, 0]
click at [387, 299] on label "Agent" at bounding box center [406, 310] width 39 height 23
click at [387, 299] on input "Agent" at bounding box center [393, 305] width 12 height 12
radio input "true"
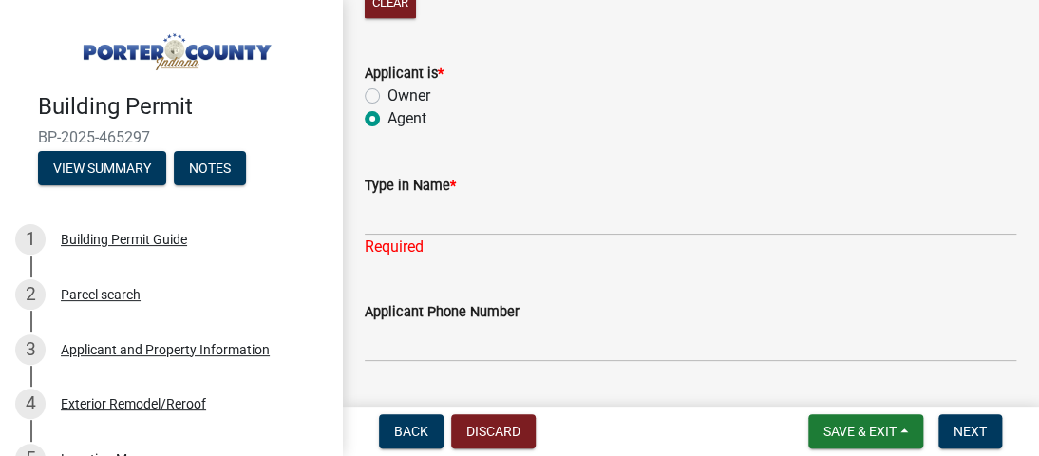
scroll to position [555, 0]
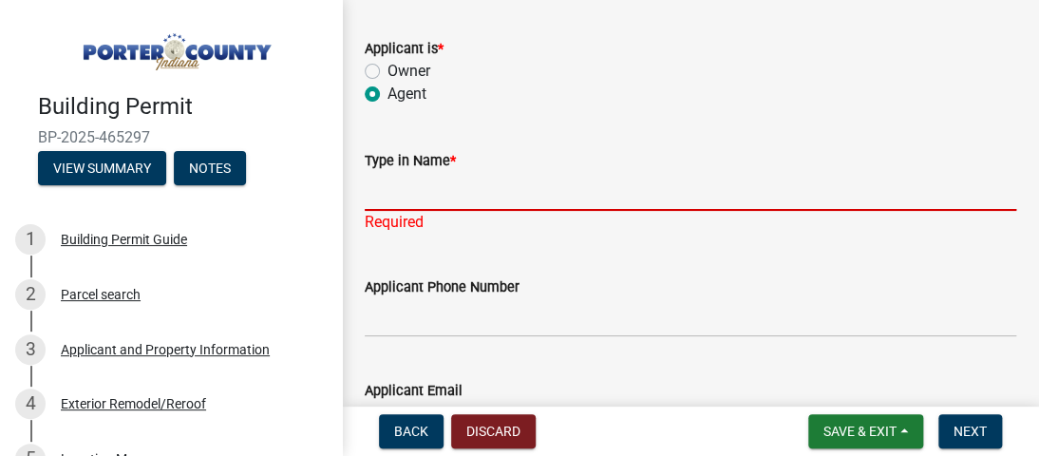
click at [501, 172] on input "Type in Name *" at bounding box center [690, 191] width 651 height 39
type input "Amanda Ketcham"
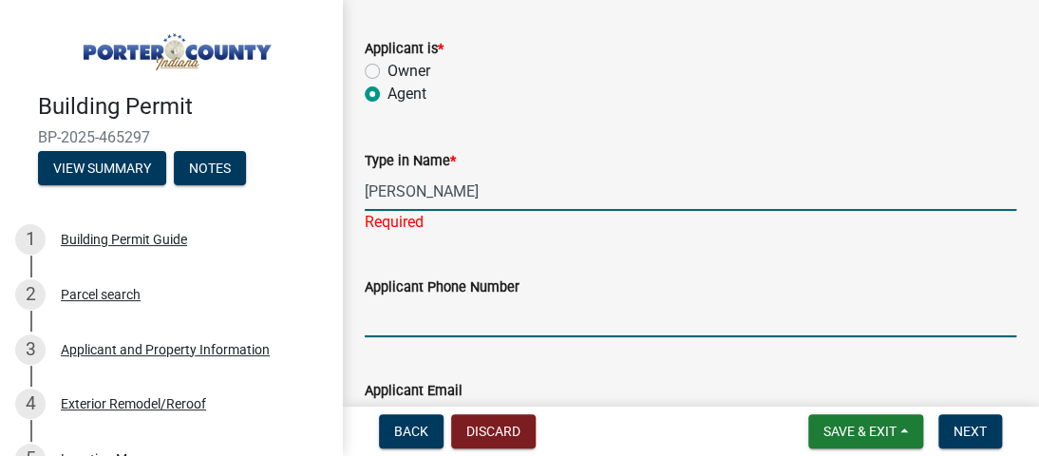
type input "2192433743"
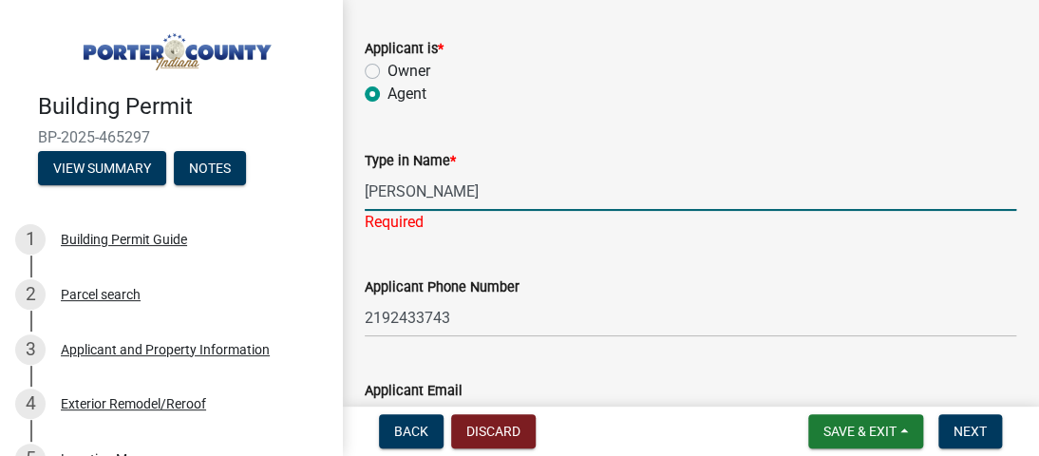
type input "mandy.arnettconstruction@gmail.com"
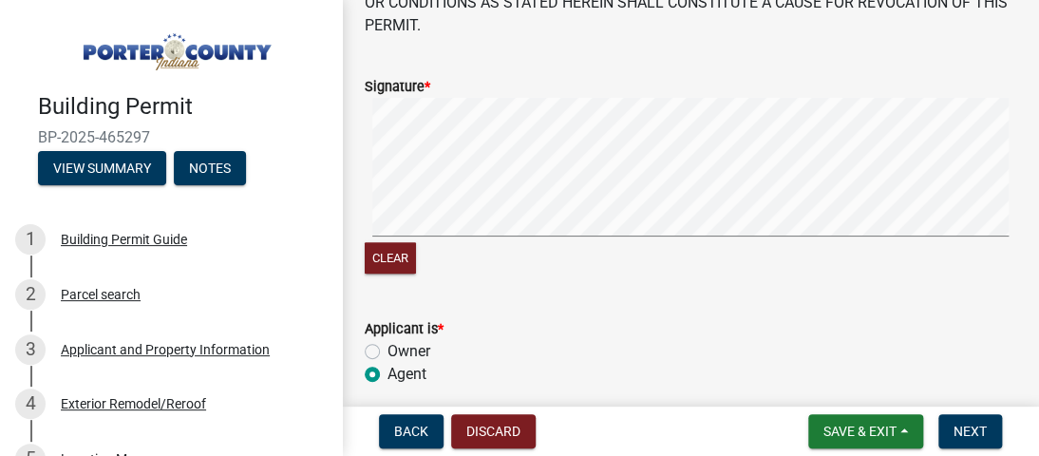
scroll to position [134, 0]
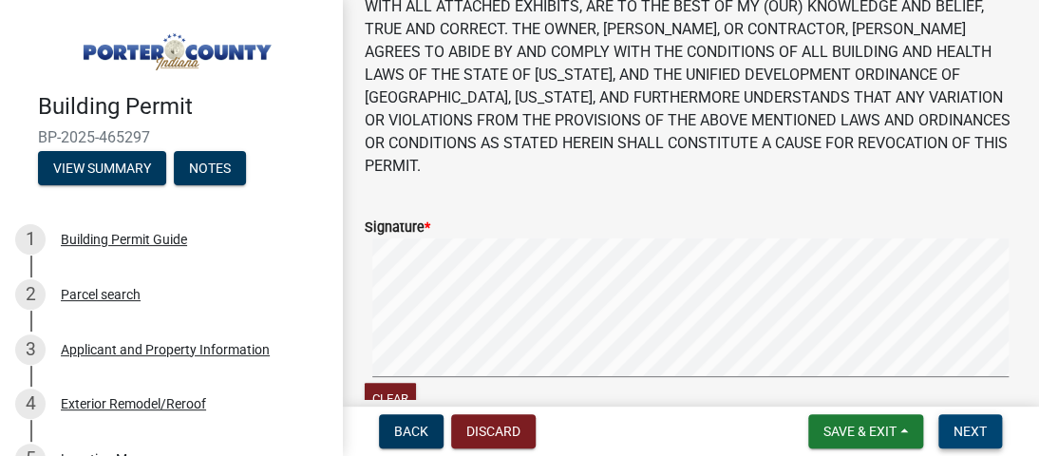
click at [979, 430] on span "Next" at bounding box center [969, 430] width 33 height 15
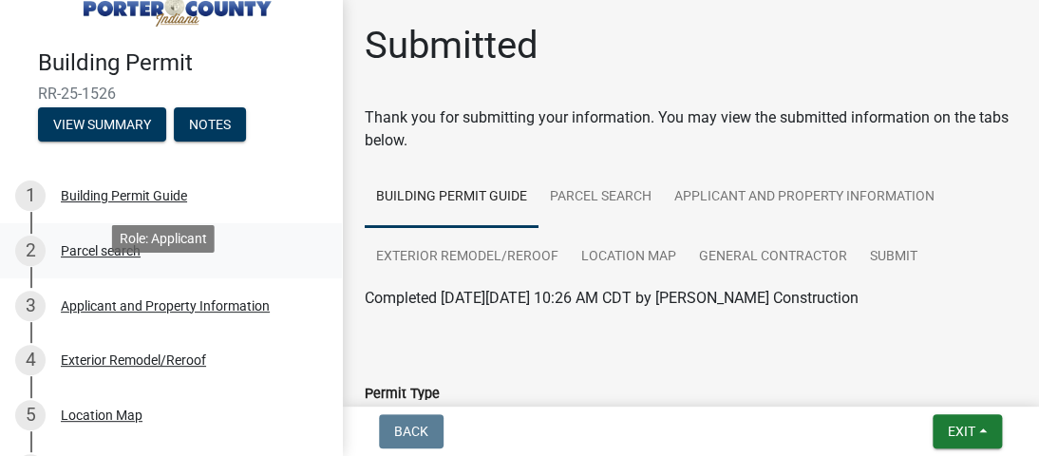
scroll to position [0, 0]
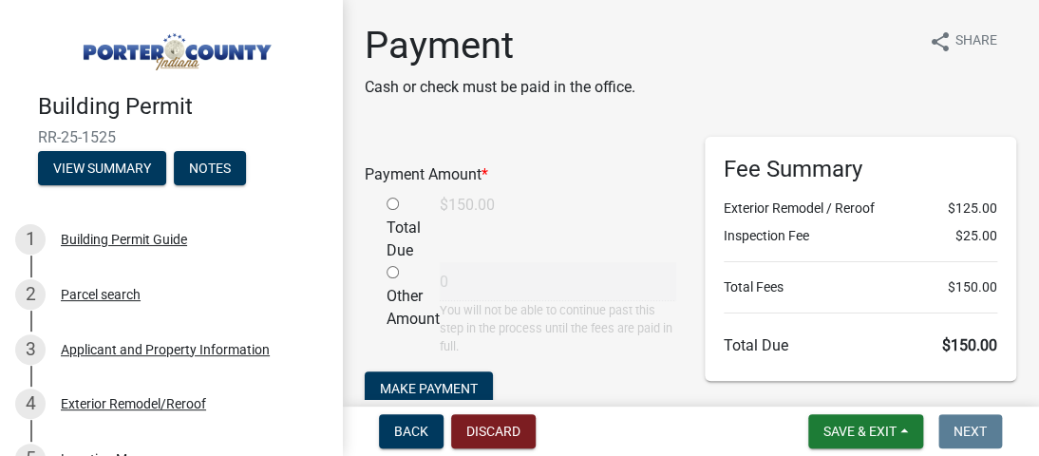
click at [393, 202] on input "radio" at bounding box center [392, 203] width 12 height 12
radio input "true"
type input "150"
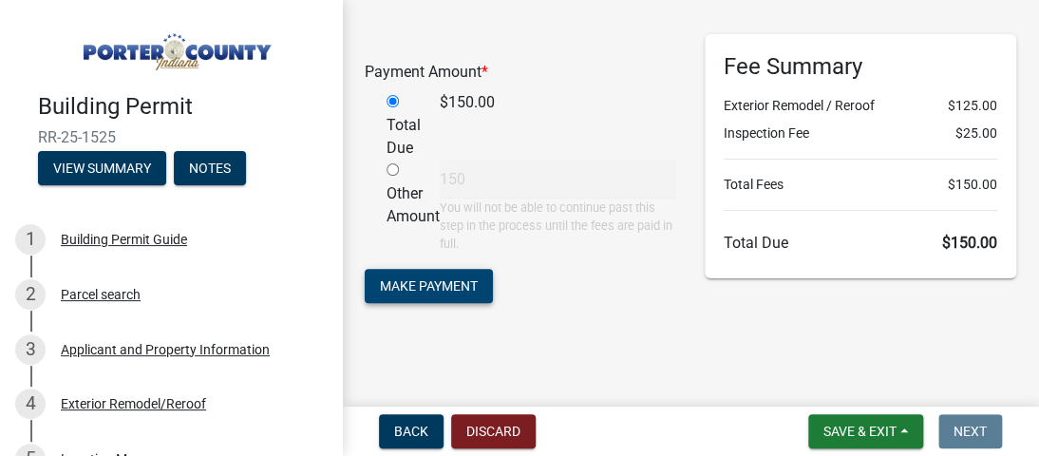
click at [431, 272] on button "Make Payment" at bounding box center [429, 286] width 128 height 34
